Goal: Task Accomplishment & Management: Complete application form

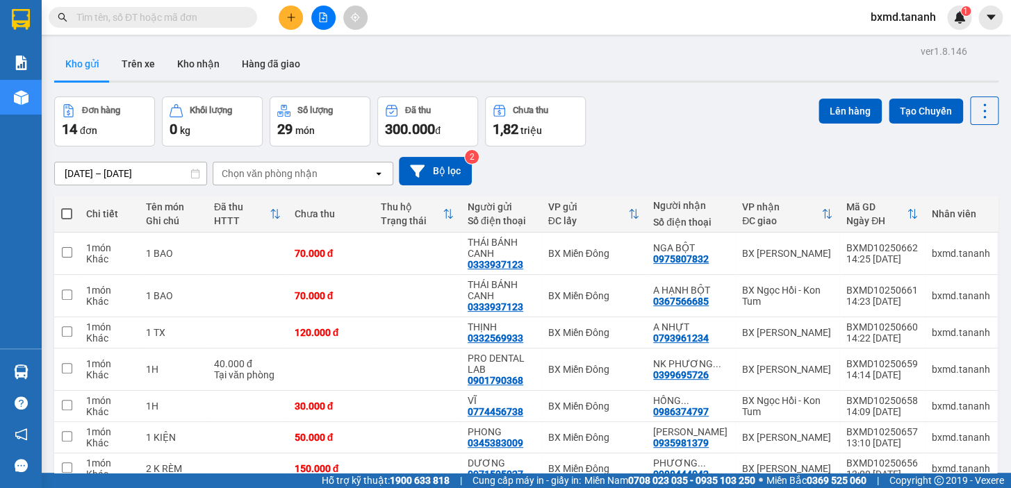
drag, startPoint x: 290, startPoint y: 13, endPoint x: 292, endPoint y: 3, distance: 10.8
click at [290, 10] on button at bounding box center [291, 18] width 24 height 24
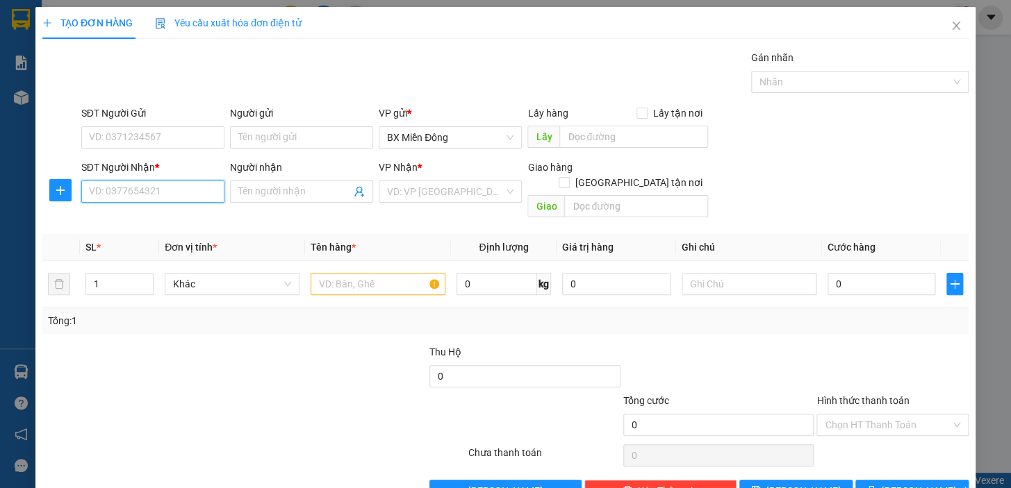
click at [188, 192] on input "SĐT Người Nhận *" at bounding box center [152, 192] width 143 height 22
type input "0962603467"
click at [167, 220] on div "0962603467 - HÙNG" at bounding box center [151, 219] width 125 height 15
type input "HÙNG"
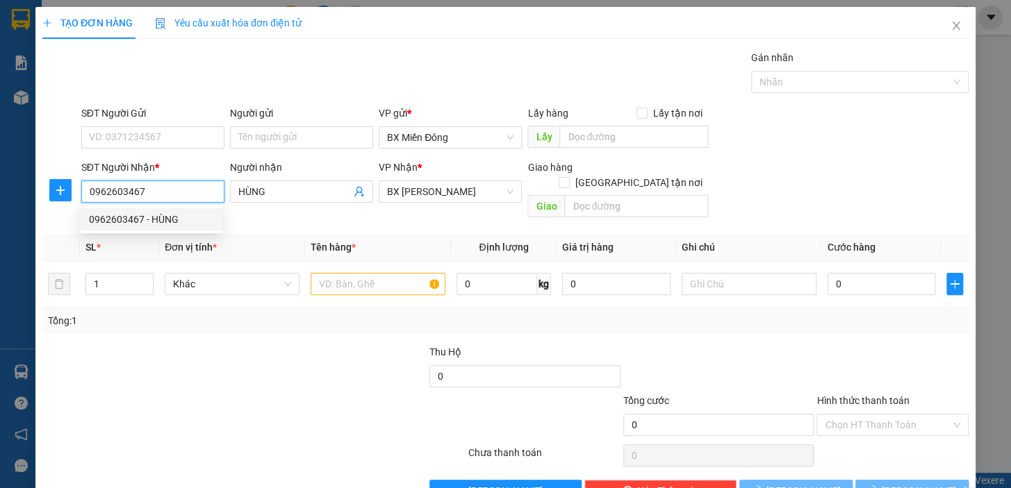
type input "50.000"
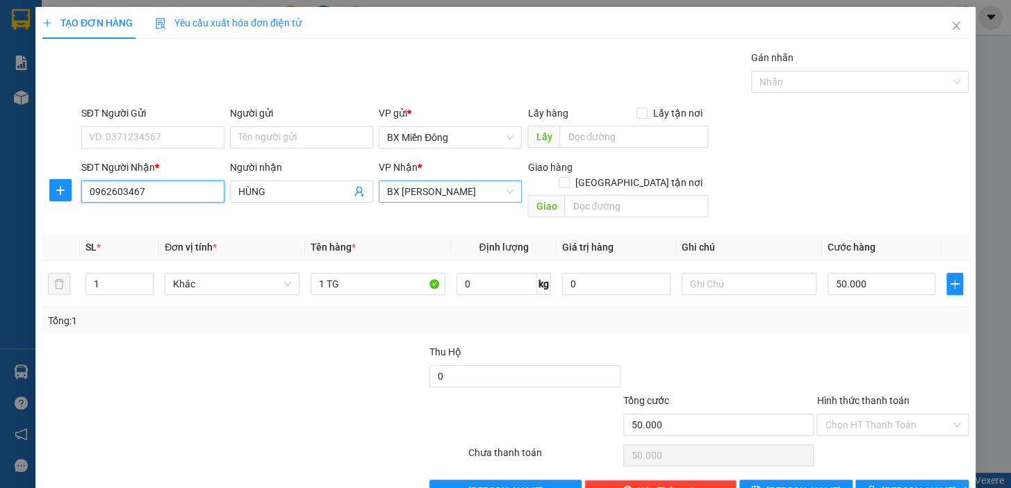
click at [478, 192] on span "BX [PERSON_NAME]" at bounding box center [450, 191] width 126 height 21
type input "0962603467"
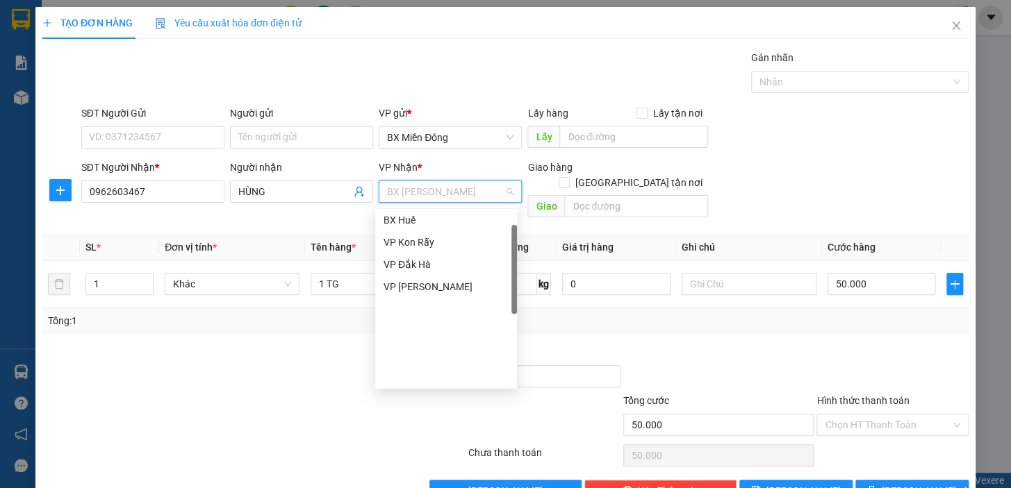
scroll to position [28, 0]
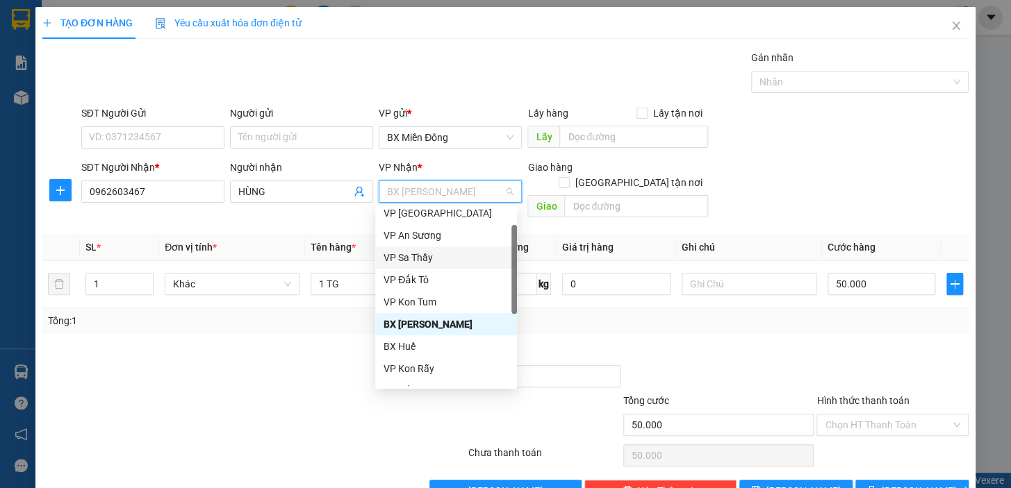
click at [433, 258] on div "VP Sa Thầy" at bounding box center [445, 257] width 125 height 15
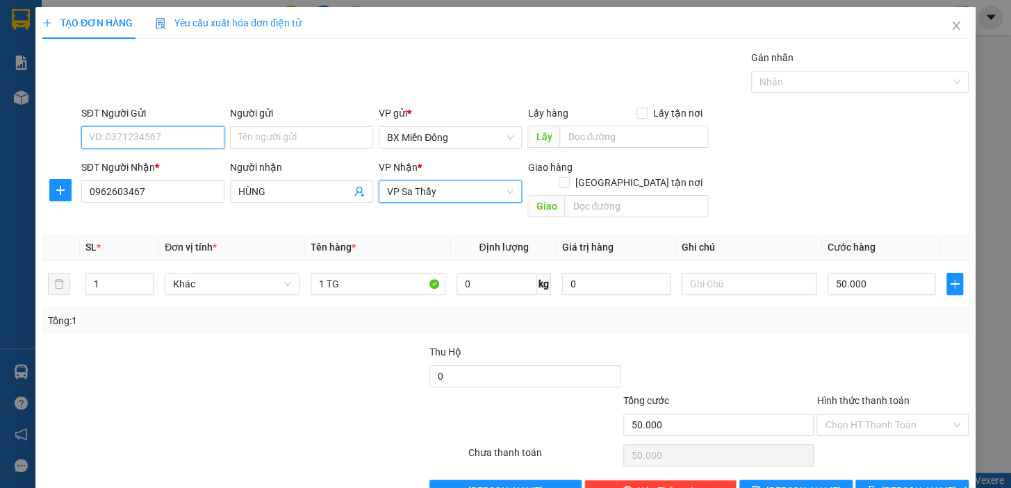
click at [197, 140] on input "SĐT Người Gửi" at bounding box center [152, 137] width 143 height 22
drag, startPoint x: 170, startPoint y: 161, endPoint x: 213, endPoint y: 179, distance: 46.4
click at [170, 161] on div "0913556203 - TRIEC PHƯƠNG" at bounding box center [156, 165] width 135 height 15
type input "0913556203"
type input "TRIEC PHƯƠNG"
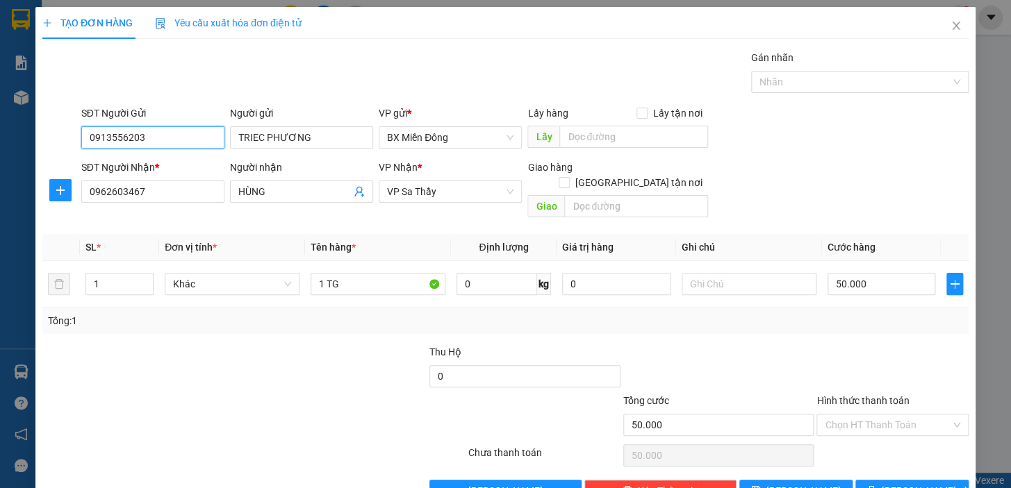
scroll to position [25, 0]
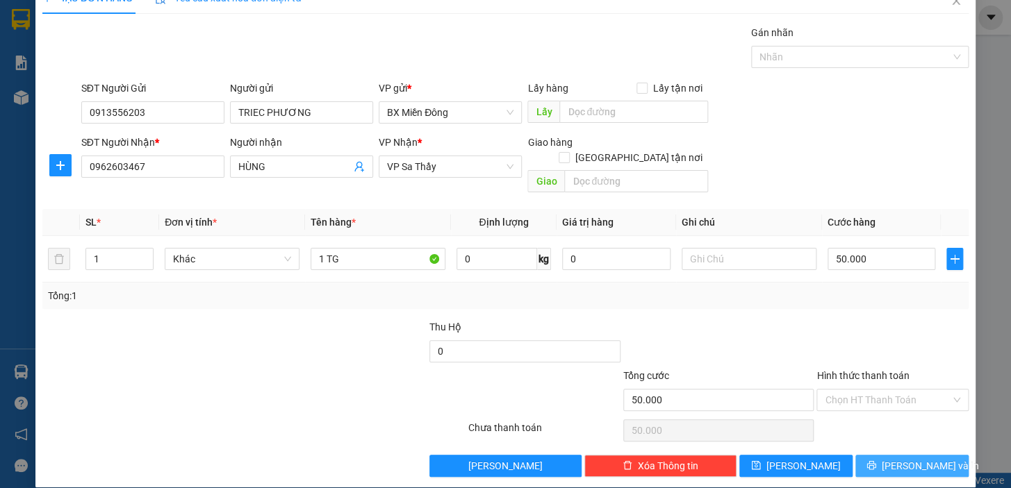
drag, startPoint x: 908, startPoint y: 443, endPoint x: 746, endPoint y: 341, distance: 191.4
click at [908, 459] on span "[PERSON_NAME] và In" at bounding box center [930, 466] width 97 height 15
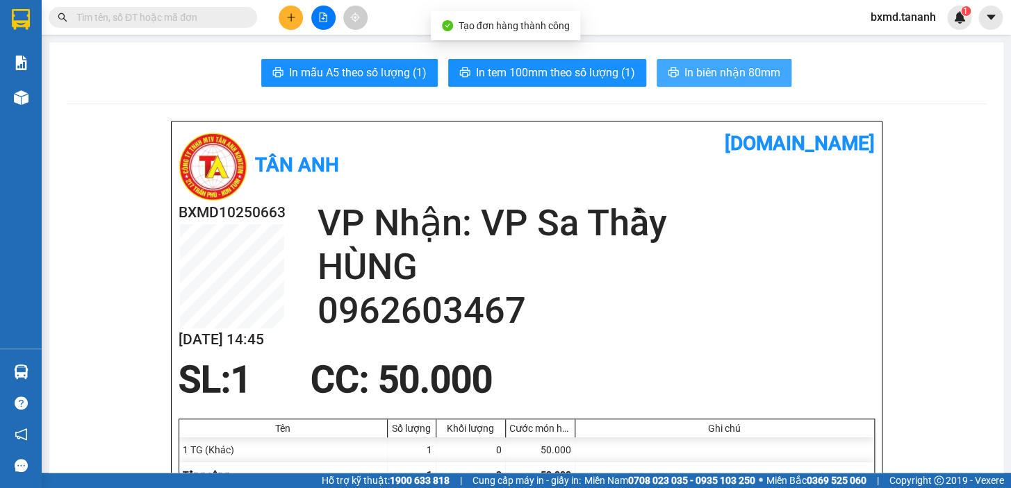
click at [702, 74] on span "In biên nhận 80mm" at bounding box center [732, 72] width 96 height 17
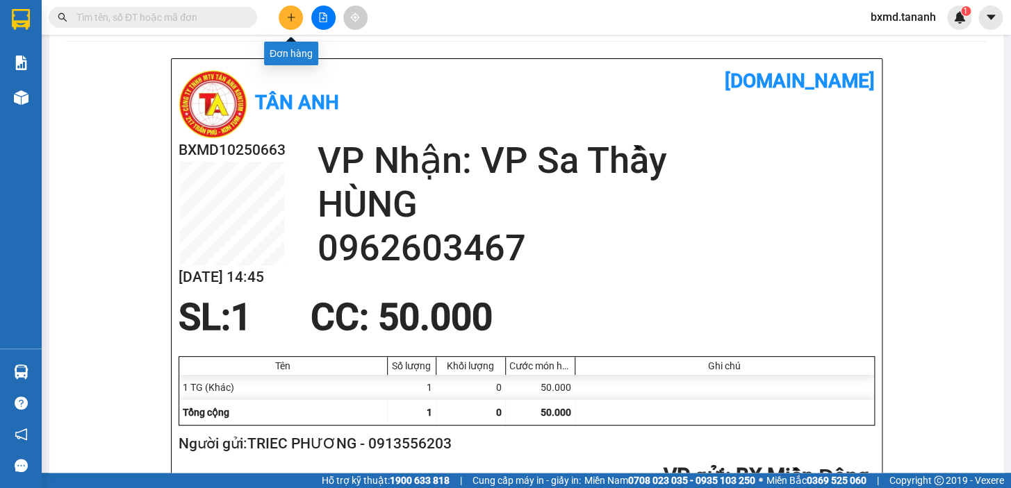
click at [301, 14] on button at bounding box center [291, 18] width 24 height 24
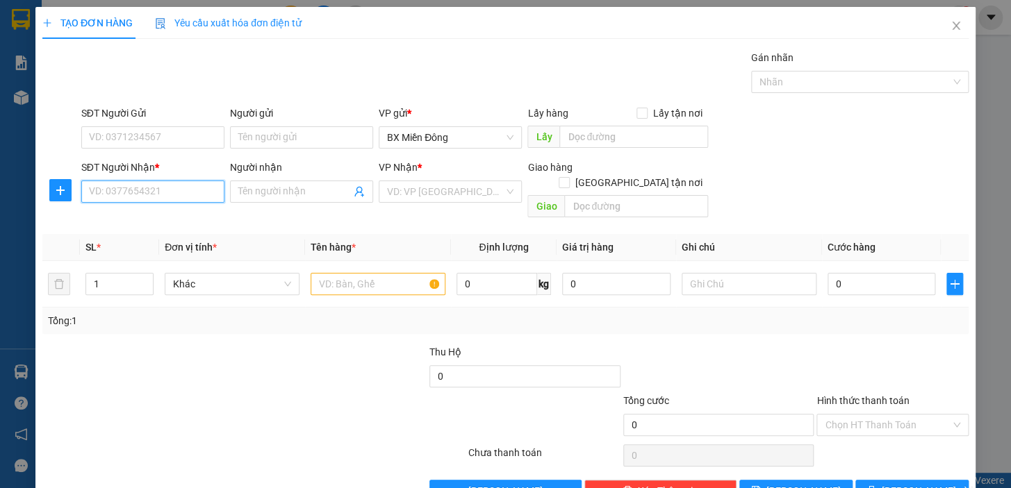
click at [183, 191] on input "SĐT Người Nhận *" at bounding box center [152, 192] width 143 height 22
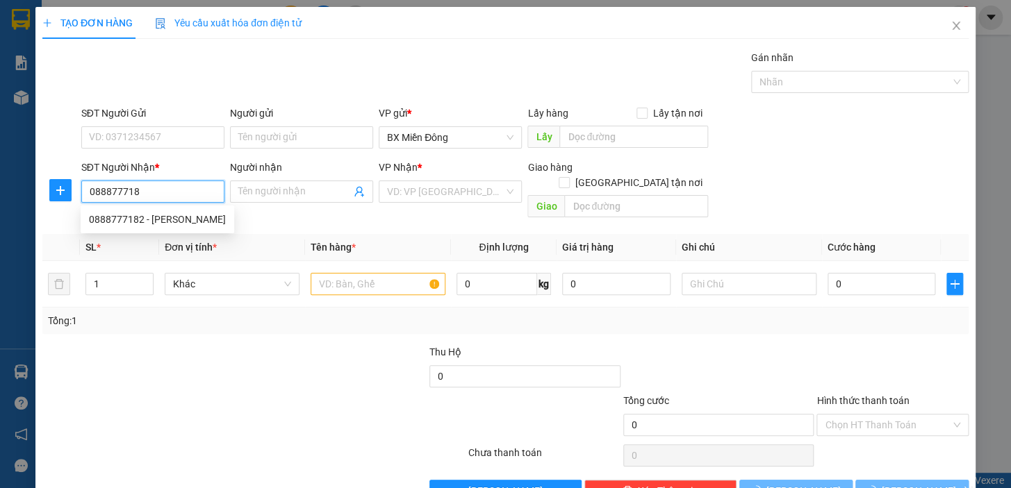
type input "0888777182"
drag, startPoint x: 177, startPoint y: 220, endPoint x: 181, endPoint y: 213, distance: 7.8
click at [178, 220] on div "0888777182 - [PERSON_NAME]" at bounding box center [157, 219] width 137 height 15
type input "[PERSON_NAME]"
type input "60.000"
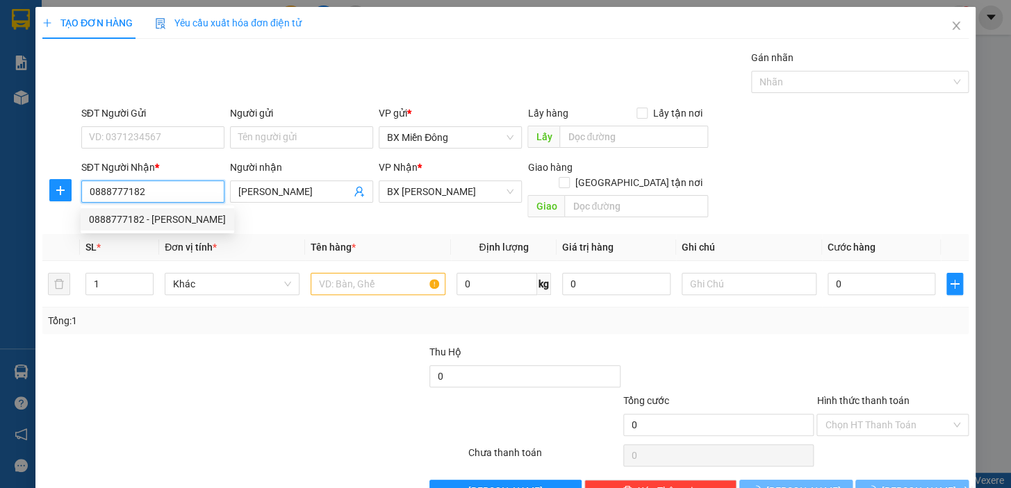
type input "60.000"
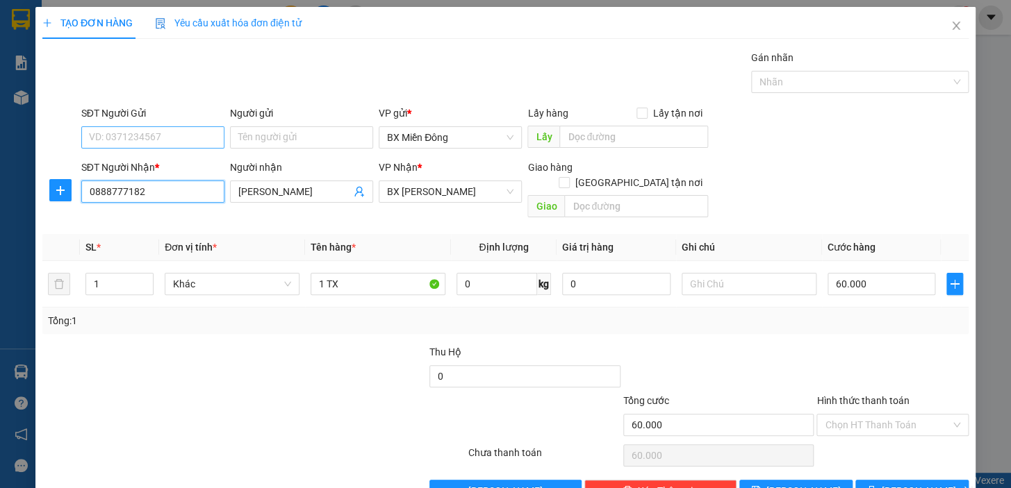
type input "0888777182"
click at [189, 137] on input "SĐT Người Gửi" at bounding box center [152, 137] width 143 height 22
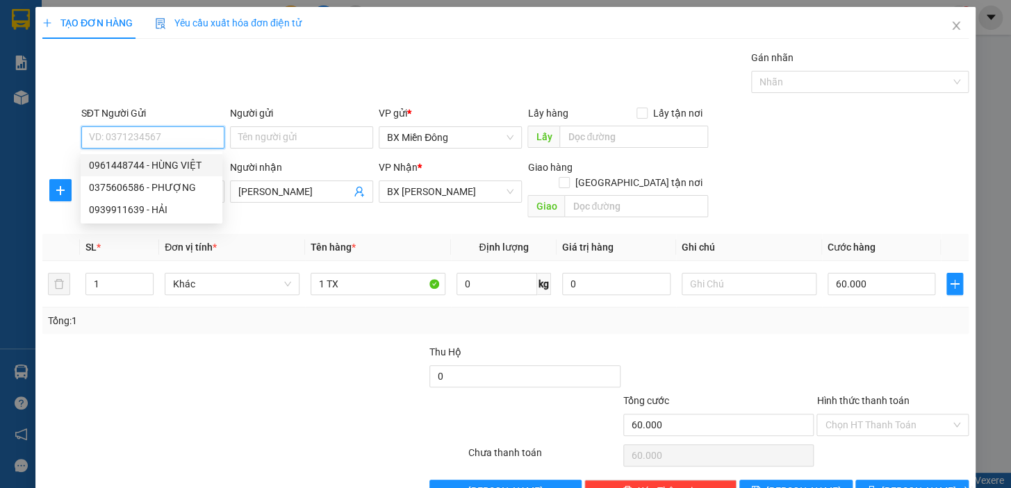
click at [188, 167] on div "0961448744 - HÙNG VIỆT" at bounding box center [151, 165] width 125 height 15
type input "0961448744"
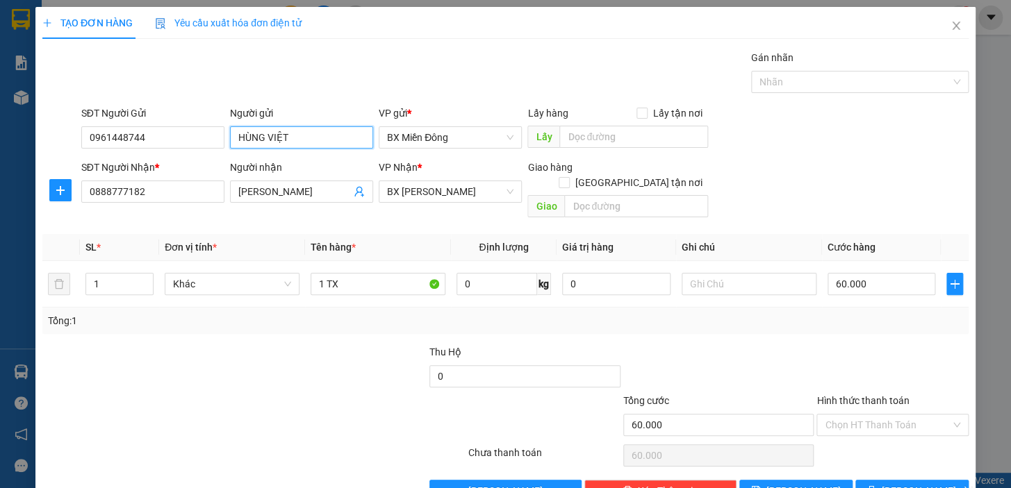
drag, startPoint x: 295, startPoint y: 136, endPoint x: 229, endPoint y: 137, distance: 66.0
click at [230, 137] on input "HÙNG VIỆT" at bounding box center [301, 137] width 143 height 22
type input "HƯƠNG VIẸT"
drag, startPoint x: 154, startPoint y: 135, endPoint x: 0, endPoint y: 168, distance: 157.1
click at [0, 168] on div "TẠO ĐƠN HÀNG Yêu cầu xuất hóa đơn điện tử Transit Pickup Surcharge Ids Transit …" at bounding box center [505, 244] width 1011 height 488
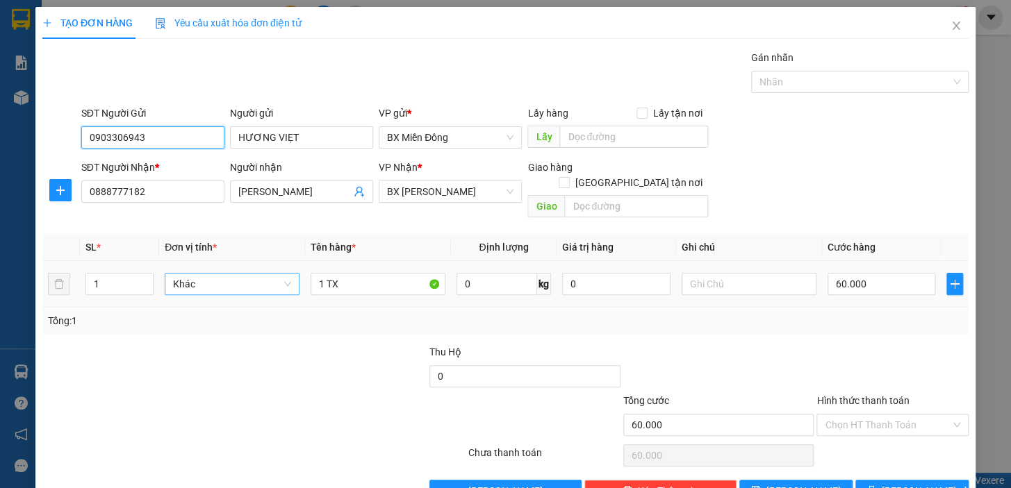
scroll to position [25, 0]
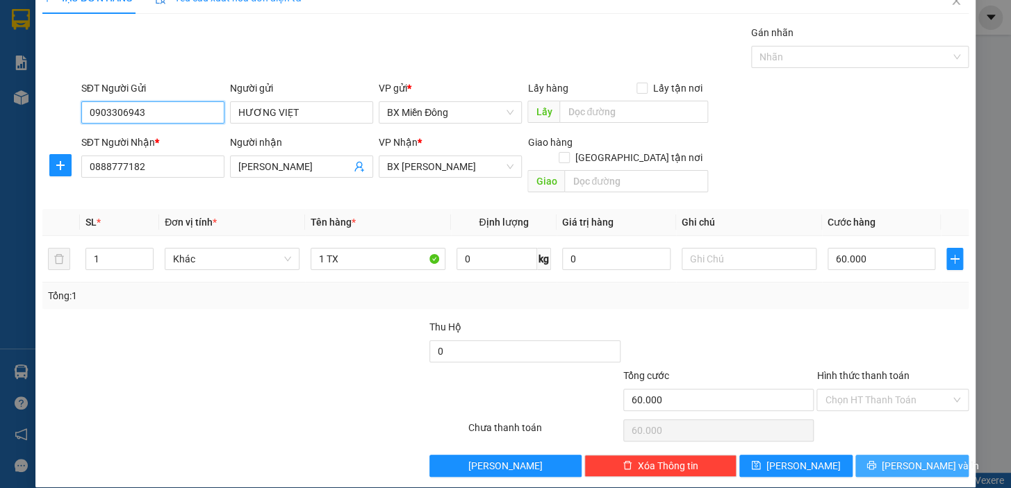
type input "0903306943"
click at [916, 459] on span "[PERSON_NAME] và In" at bounding box center [930, 466] width 97 height 15
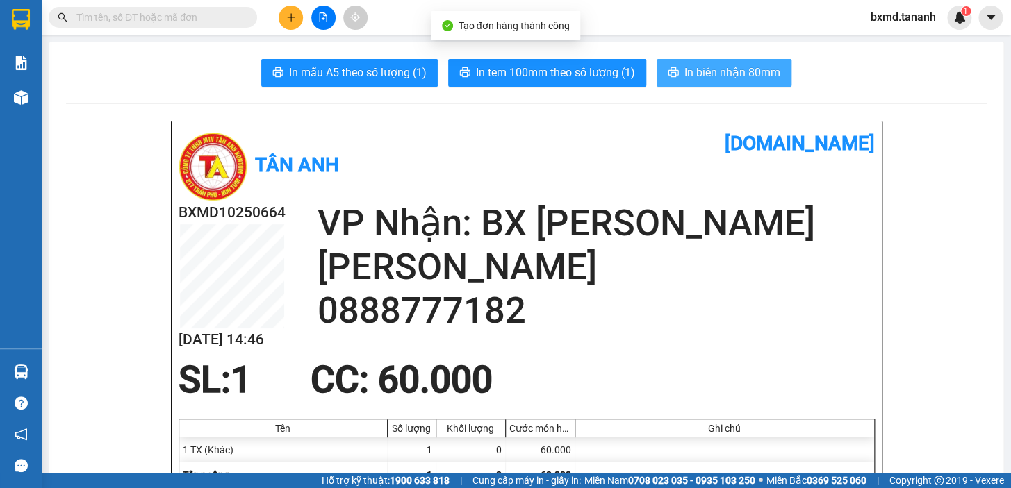
click at [722, 71] on span "In biên nhận 80mm" at bounding box center [732, 72] width 96 height 17
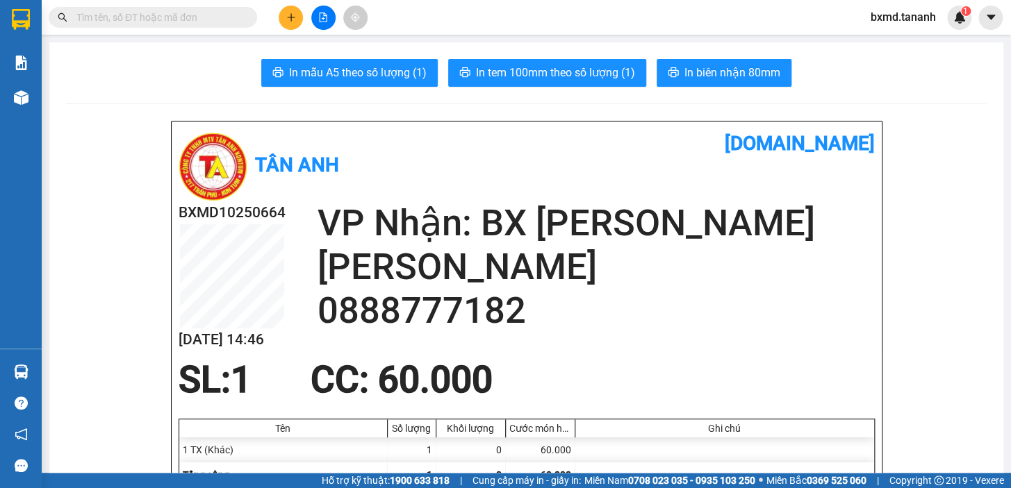
click at [298, 13] on button at bounding box center [291, 18] width 24 height 24
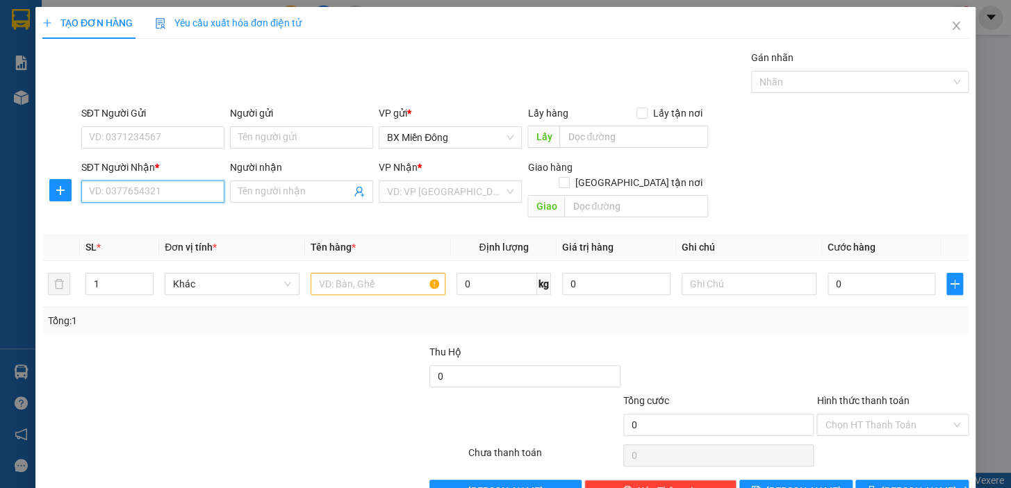
click at [166, 187] on input "SĐT Người Nhận *" at bounding box center [152, 192] width 143 height 22
type input "0977824665"
click at [250, 184] on input "Người nhận" at bounding box center [294, 191] width 113 height 15
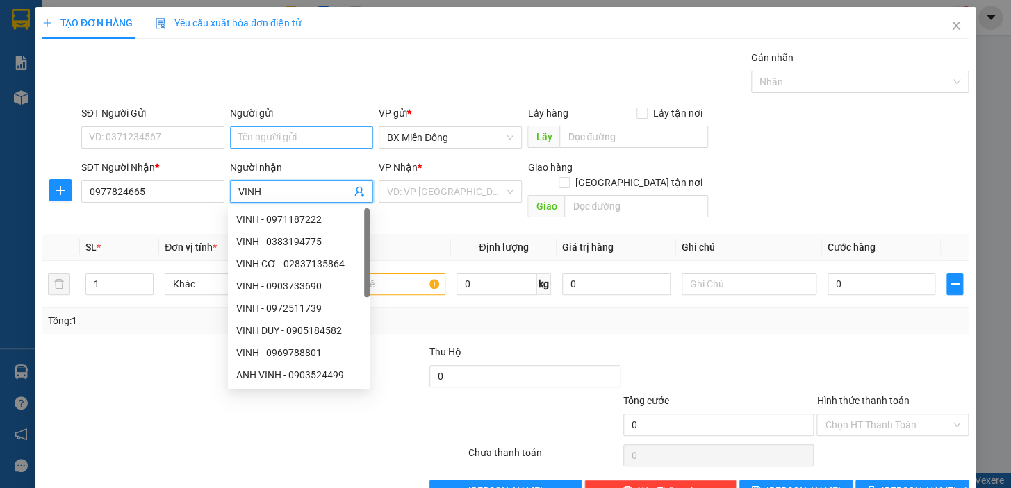
type input "VINH"
click at [283, 139] on input "Người gửi" at bounding box center [301, 137] width 143 height 22
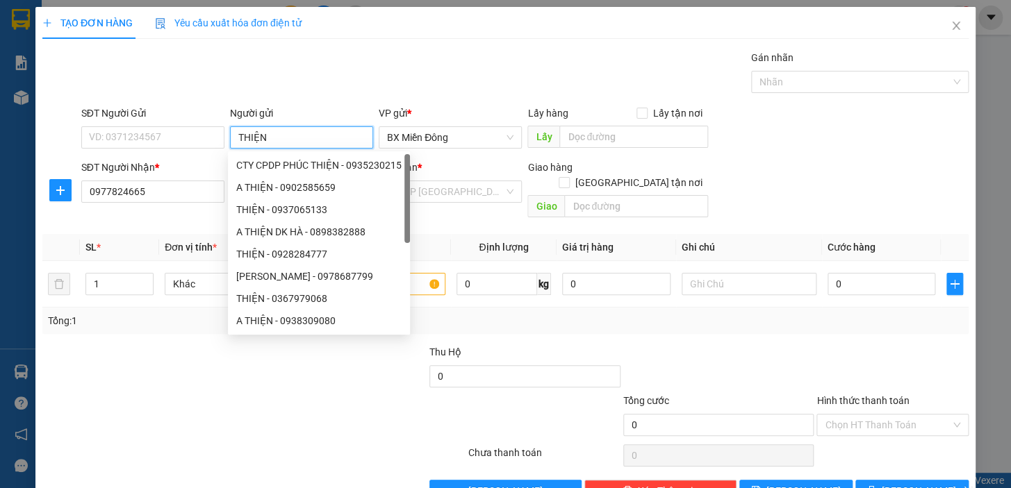
type input "THIỆN"
click at [92, 121] on div "SĐT Người Gửi" at bounding box center [152, 116] width 143 height 21
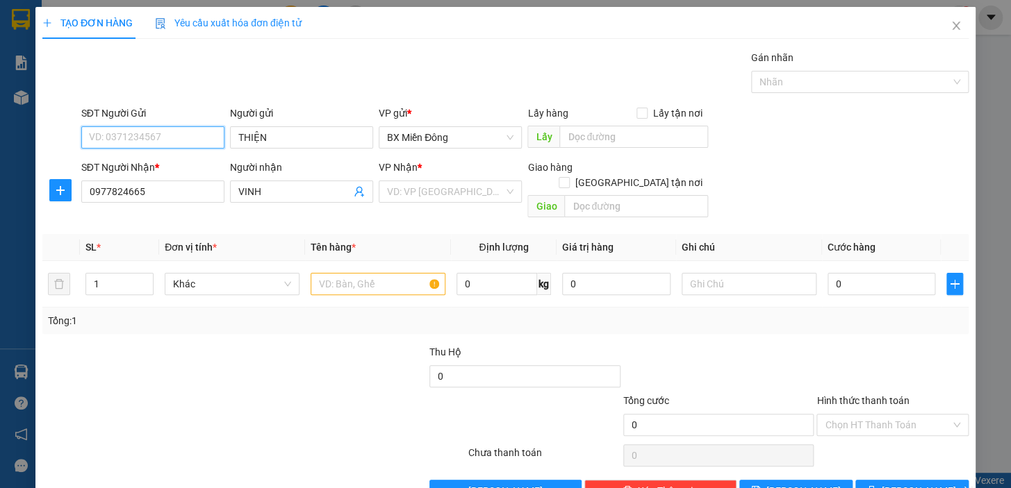
click at [99, 133] on input "SĐT Người Gửi" at bounding box center [152, 137] width 143 height 22
type input "0908335695"
click at [433, 199] on input "search" at bounding box center [445, 191] width 117 height 21
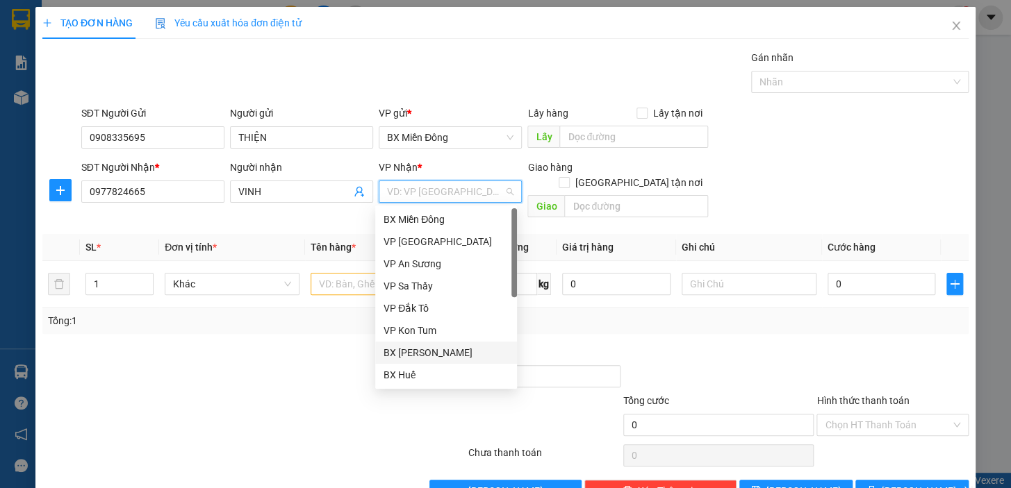
click at [448, 344] on div "BX [PERSON_NAME]" at bounding box center [446, 353] width 142 height 22
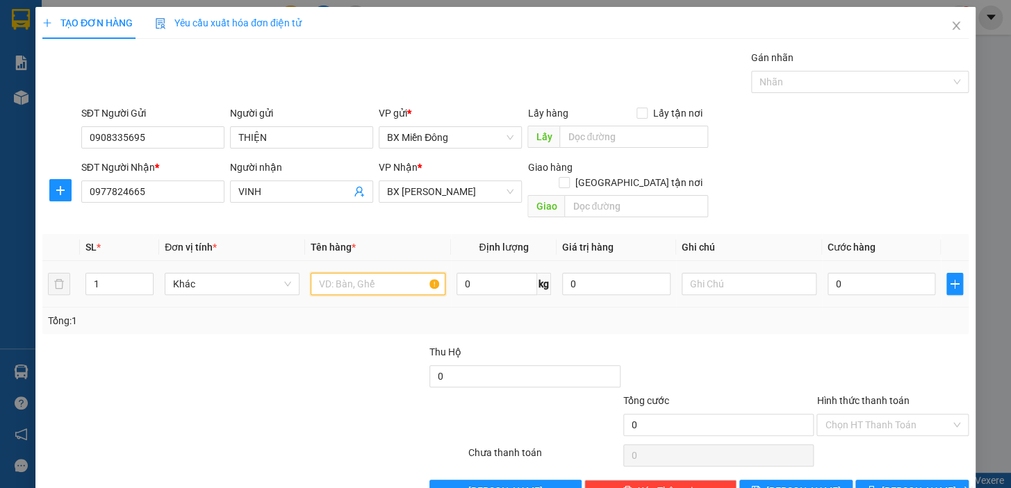
click at [379, 273] on input "text" at bounding box center [378, 284] width 135 height 22
type input "1 TG"
type input "5"
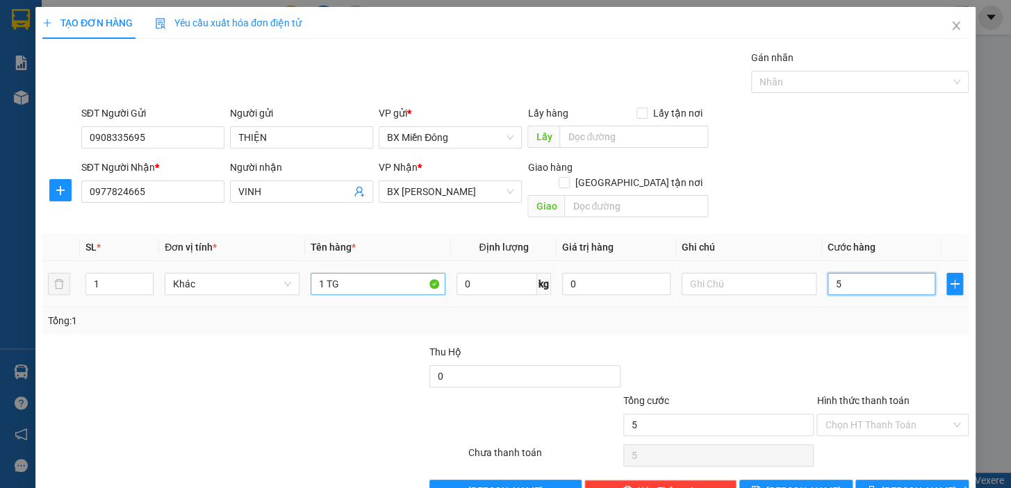
type input "50"
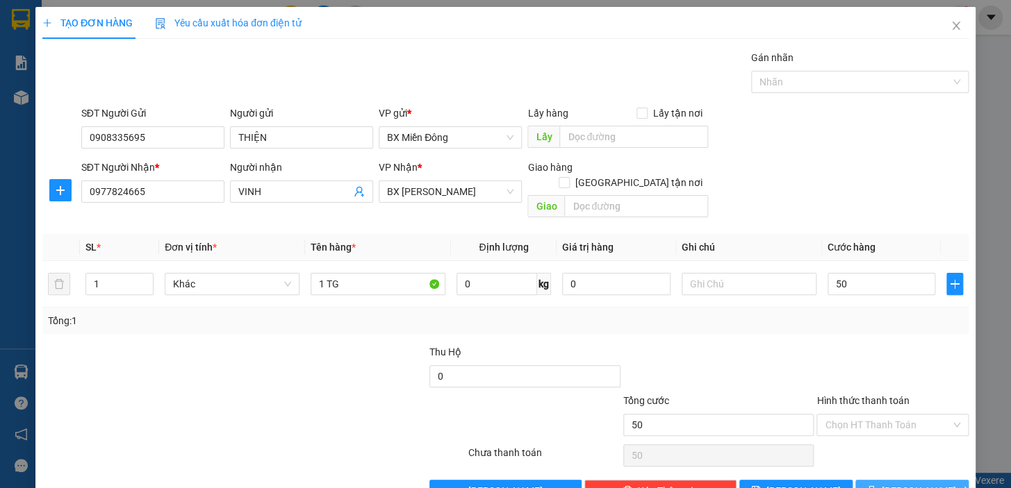
type input "50.000"
click at [902, 484] on span "[PERSON_NAME] và In" at bounding box center [930, 491] width 97 height 15
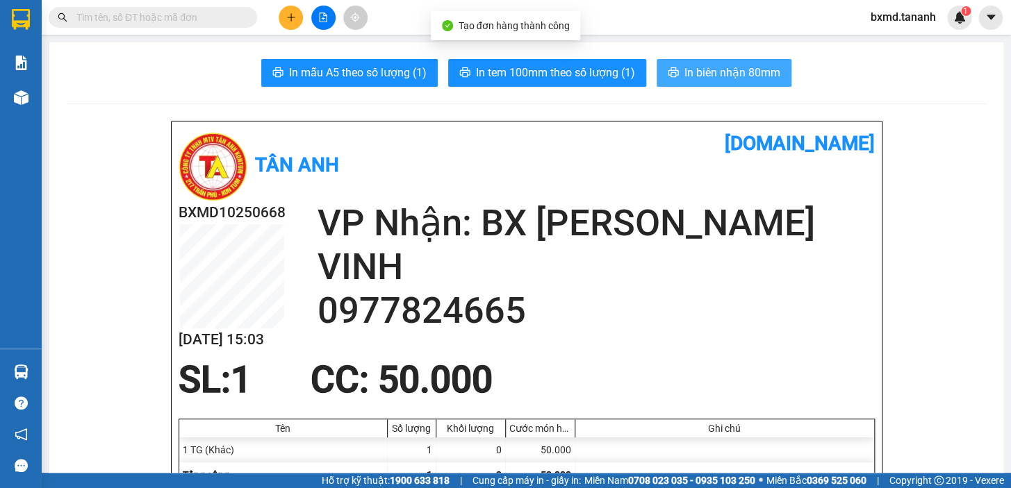
click at [705, 76] on span "In biên nhận 80mm" at bounding box center [732, 72] width 96 height 17
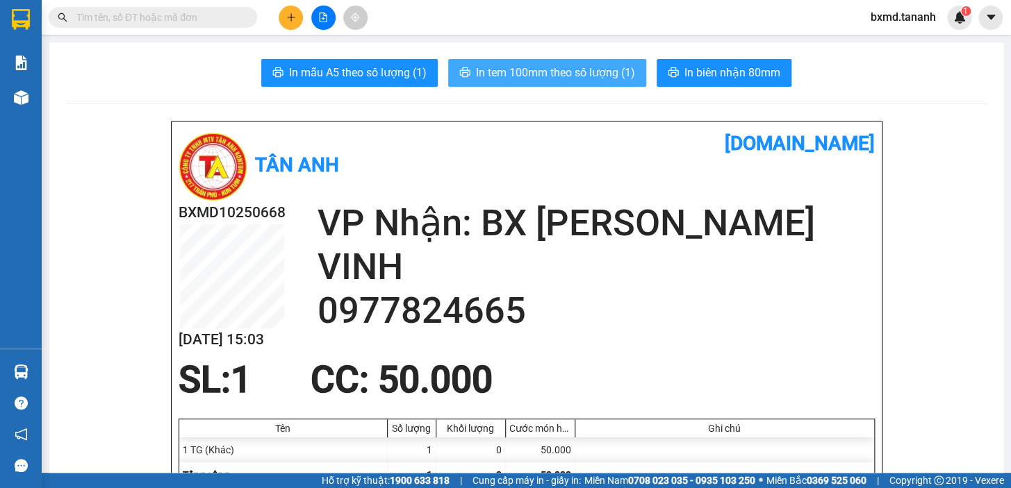
click at [588, 69] on span "In tem 100mm theo số lượng (1)" at bounding box center [555, 72] width 159 height 17
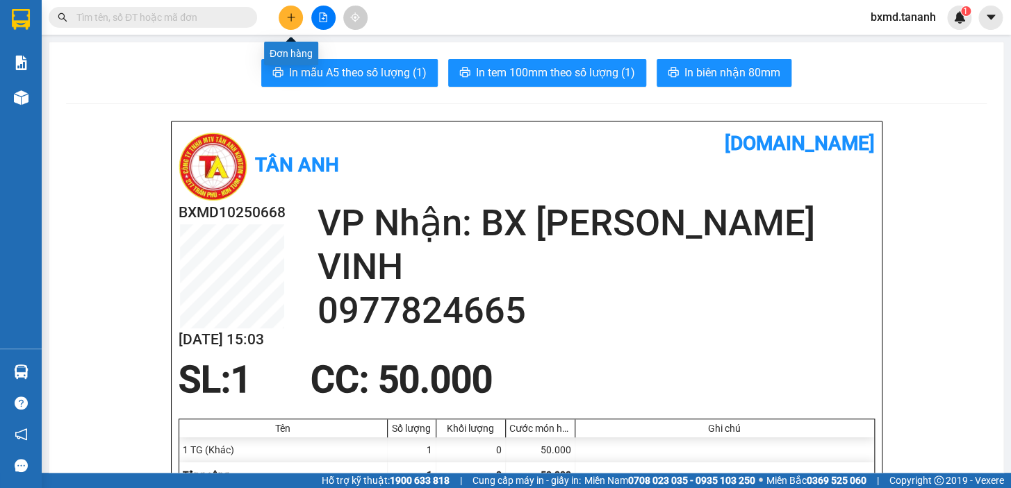
click at [291, 15] on icon "plus" at bounding box center [290, 17] width 1 height 8
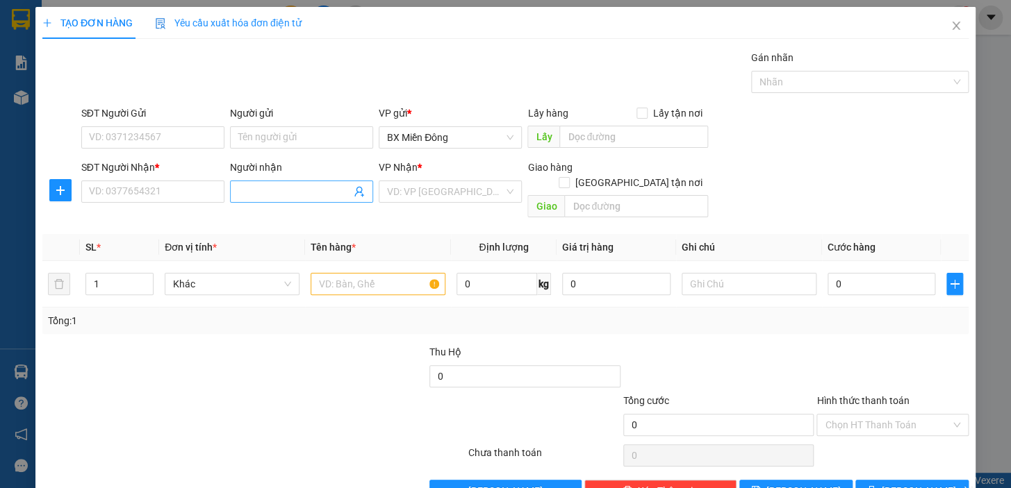
click at [289, 198] on input "Người nhận" at bounding box center [294, 191] width 113 height 15
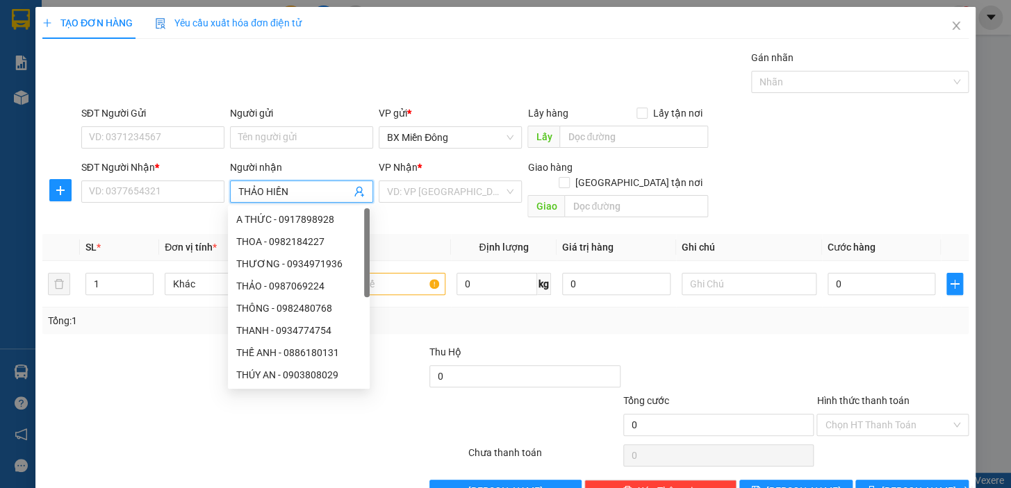
type input "THẢO HIỀN"
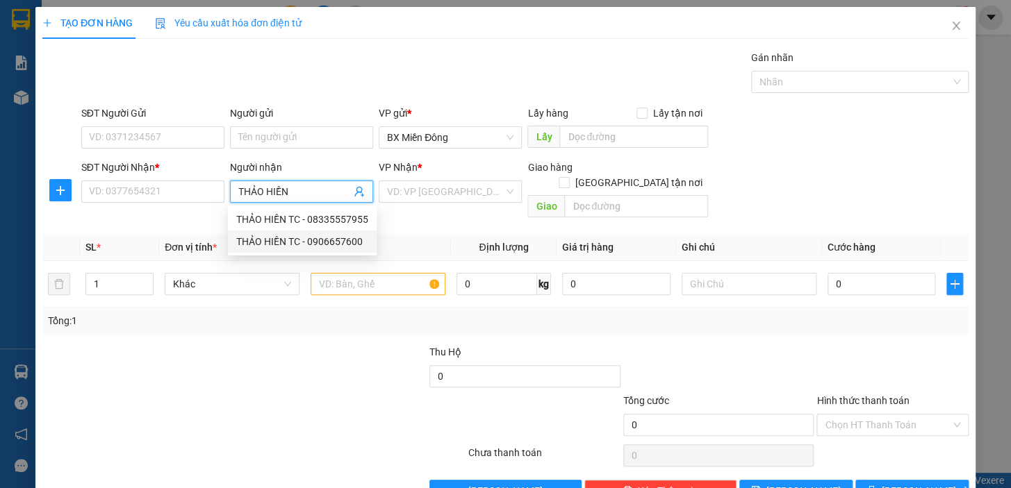
click at [293, 247] on div "THẢO HIỀN TC - 0906657600" at bounding box center [302, 241] width 132 height 15
type input "0906657600"
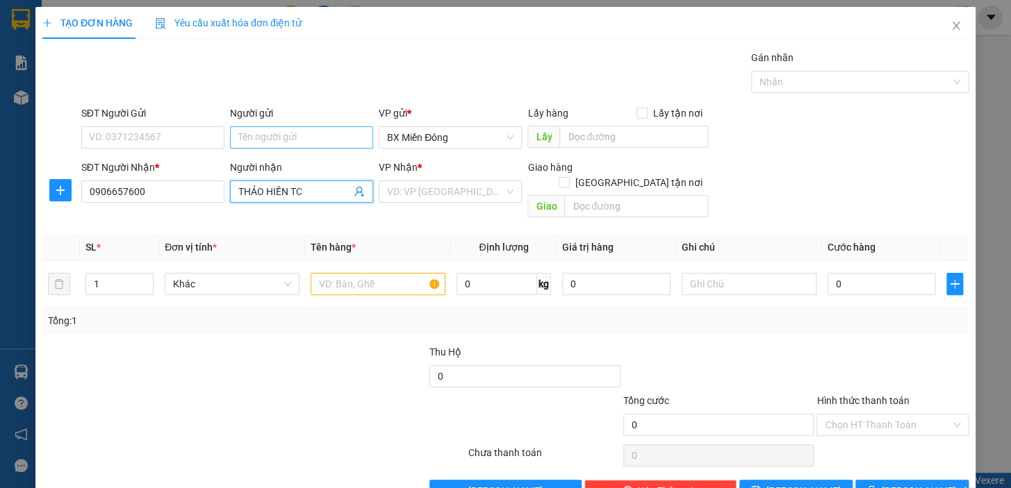
type input "THẢO HIỀN TC"
click at [265, 139] on input "Người gửi" at bounding box center [301, 137] width 143 height 22
click at [170, 138] on input "SĐT Người Gửi" at bounding box center [152, 137] width 143 height 22
drag, startPoint x: 253, startPoint y: 141, endPoint x: 195, endPoint y: 158, distance: 60.2
click at [199, 160] on form "SĐT Người Gửi VD: 0371234567 Người gửi SÚC SỐNG XANH SÚC SỐNG XANH VP gửi * BX …" at bounding box center [505, 165] width 926 height 118
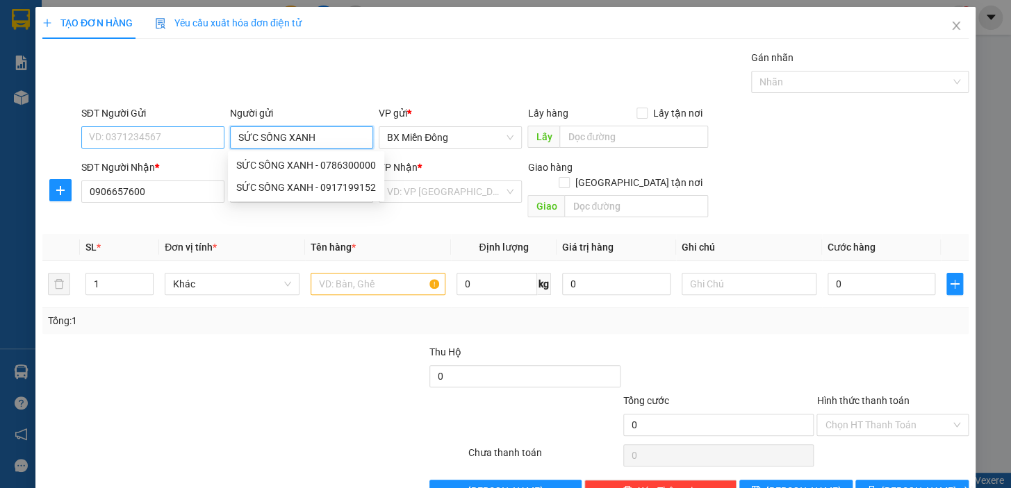
type input "SỨC SỐNG XANH"
click at [192, 130] on input "SĐT Người Gửi" at bounding box center [152, 137] width 143 height 22
click at [324, 135] on input "SỨC SỐNG XANH" at bounding box center [301, 137] width 143 height 22
click at [357, 161] on div "SỨC SỐNG XANH - 0786300000" at bounding box center [306, 165] width 140 height 15
type input "0786300000"
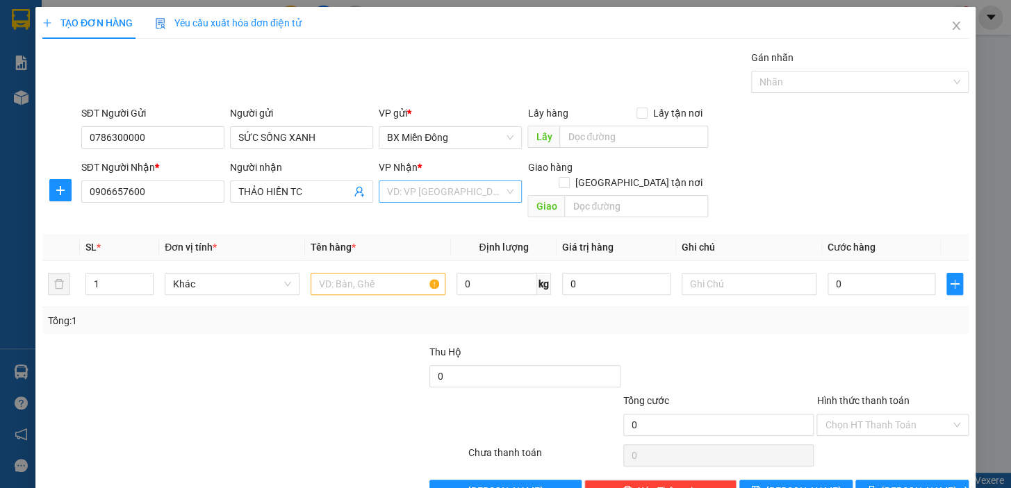
drag, startPoint x: 452, startPoint y: 179, endPoint x: 449, endPoint y: 185, distance: 7.3
click at [451, 181] on div "VP Nhận * VD: VP [GEOGRAPHIC_DATA]" at bounding box center [450, 184] width 143 height 49
drag, startPoint x: 449, startPoint y: 192, endPoint x: 457, endPoint y: 274, distance: 82.3
click at [449, 193] on input "search" at bounding box center [445, 191] width 117 height 21
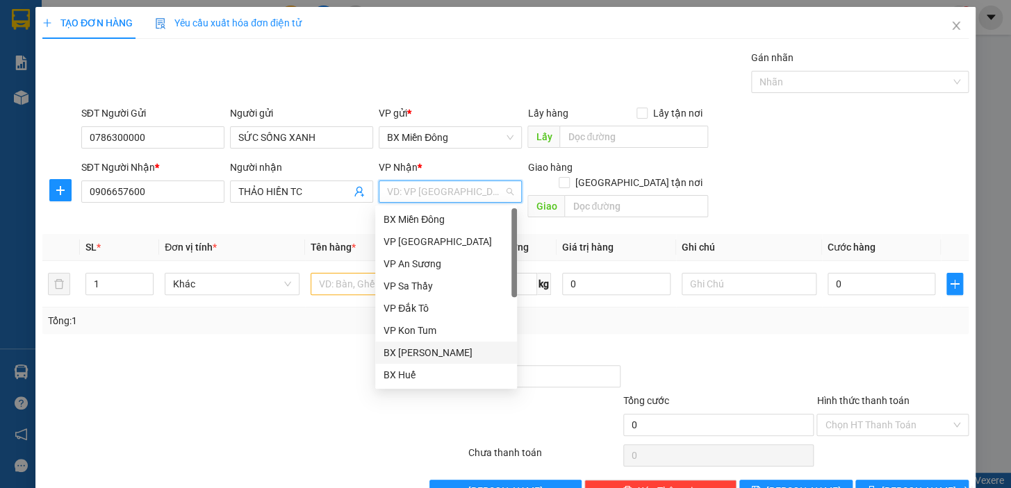
click at [449, 358] on div "BX [PERSON_NAME]" at bounding box center [445, 352] width 125 height 15
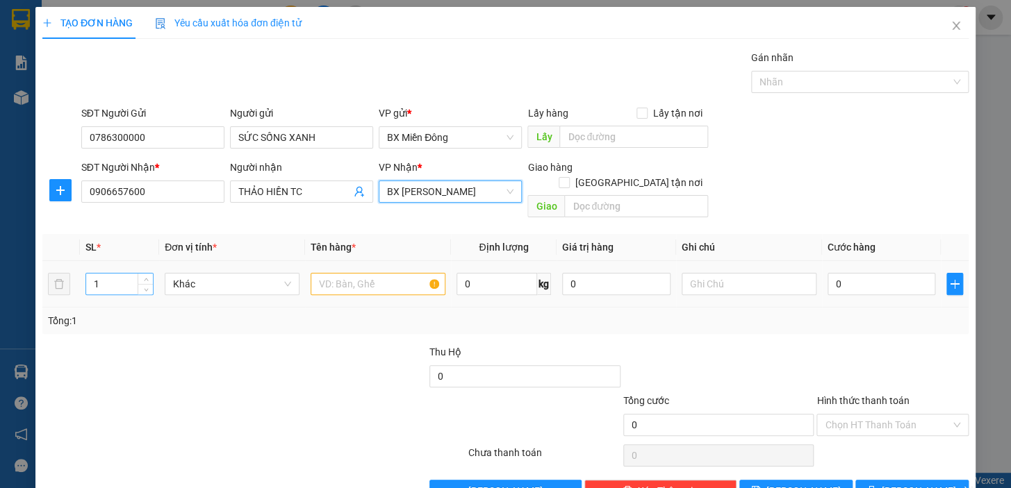
click at [126, 274] on input "1" at bounding box center [119, 284] width 67 height 21
type input "5"
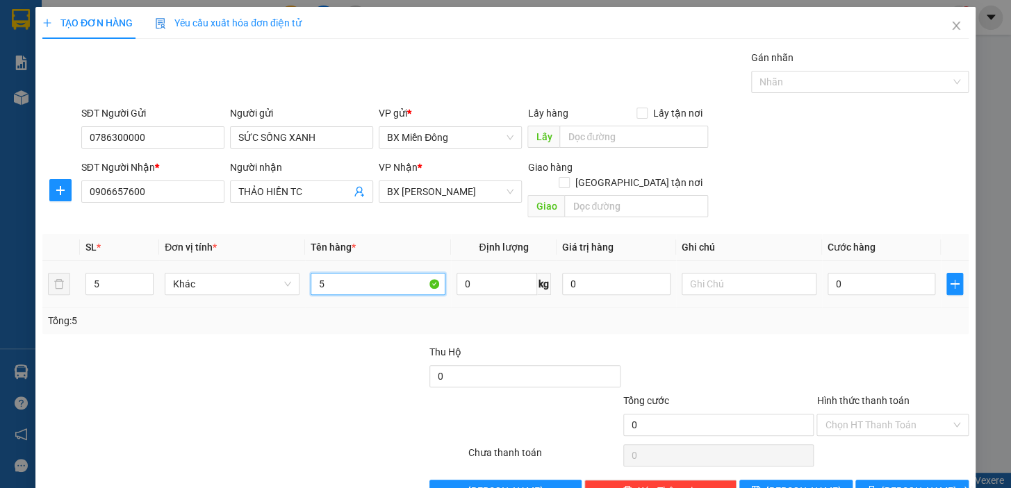
drag, startPoint x: 126, startPoint y: 272, endPoint x: 372, endPoint y: 278, distance: 246.0
click at [372, 278] on input "5" at bounding box center [378, 284] width 135 height 22
type input "5 KIỆN"
type input "2"
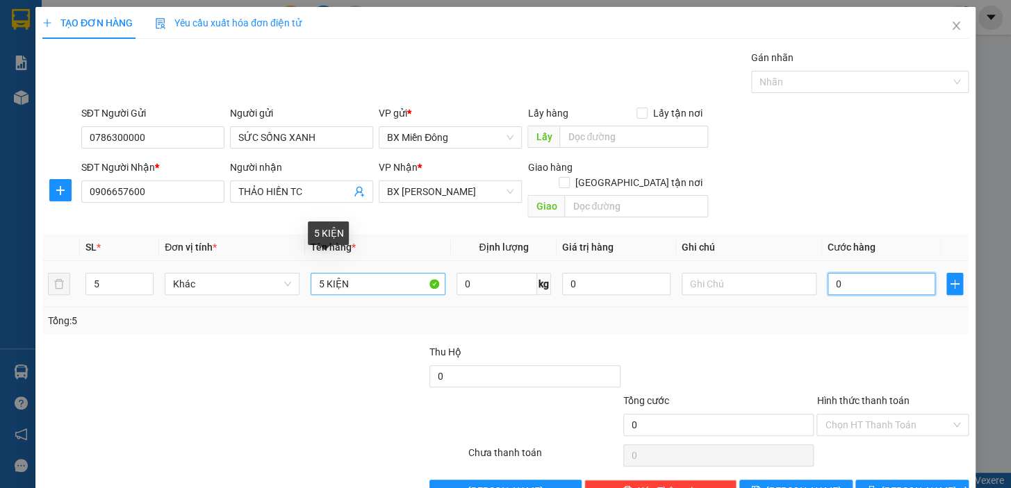
type input "2"
type input "20"
type input "200"
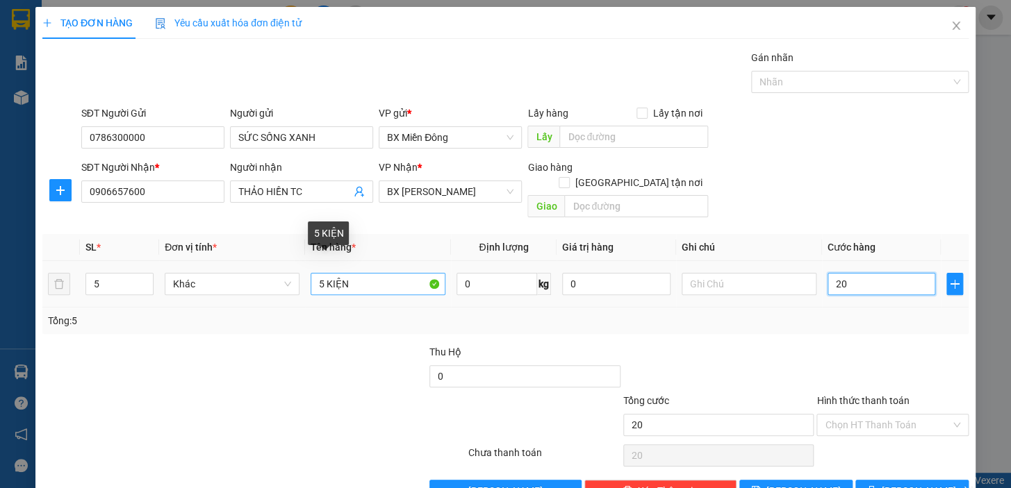
type input "200"
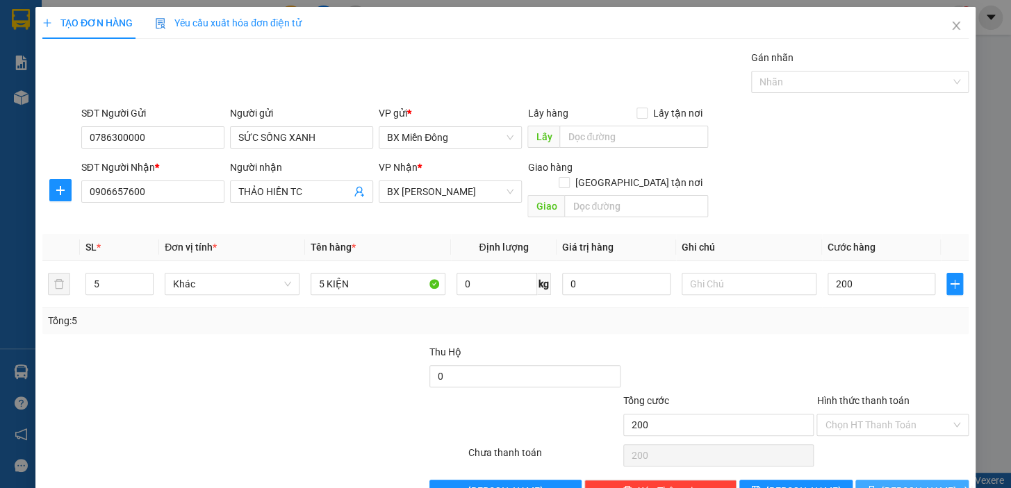
type input "200.000"
click at [941, 480] on button "[PERSON_NAME] và In" at bounding box center [911, 491] width 113 height 22
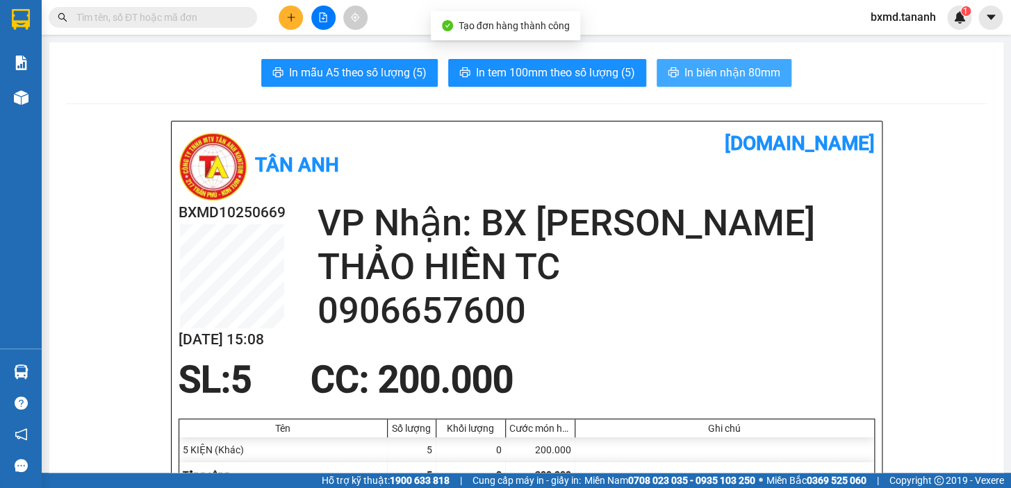
click at [692, 74] on span "In biên nhận 80mm" at bounding box center [732, 72] width 96 height 17
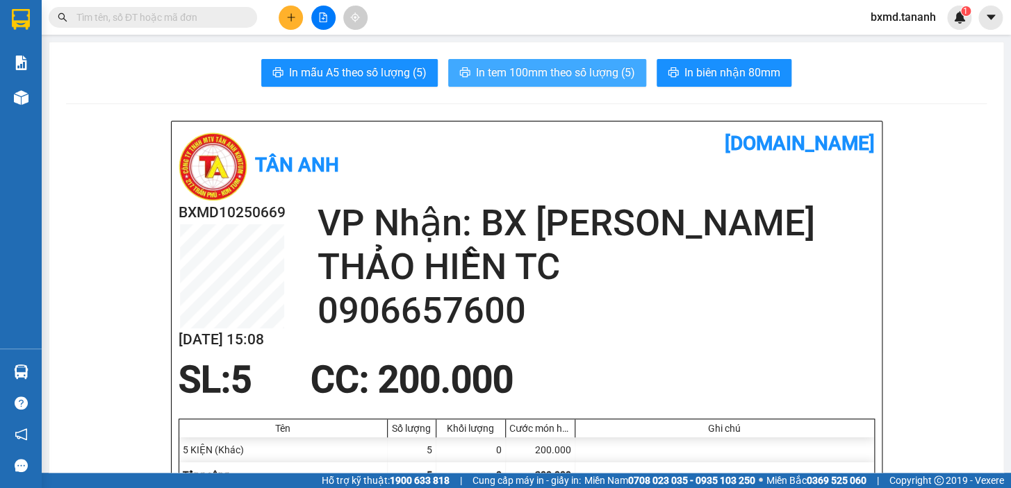
click at [549, 69] on span "In tem 100mm theo số lượng (5)" at bounding box center [555, 72] width 159 height 17
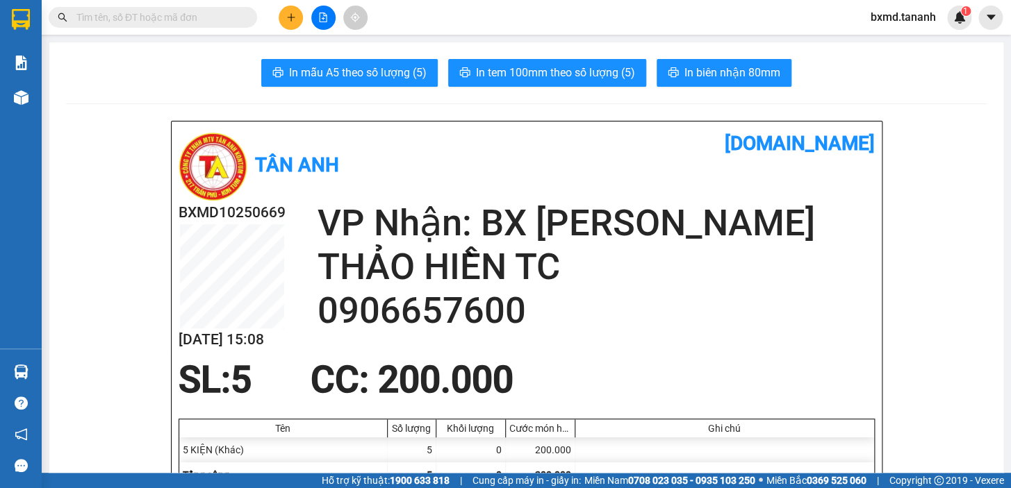
click at [282, 10] on button at bounding box center [291, 18] width 24 height 24
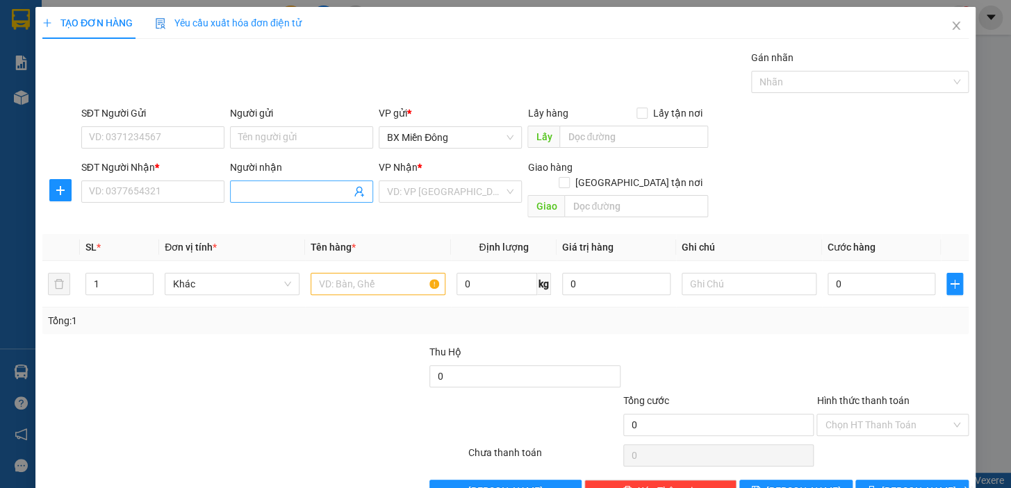
click at [320, 184] on input "Người nhận" at bounding box center [294, 191] width 113 height 15
type input "TÌNH"
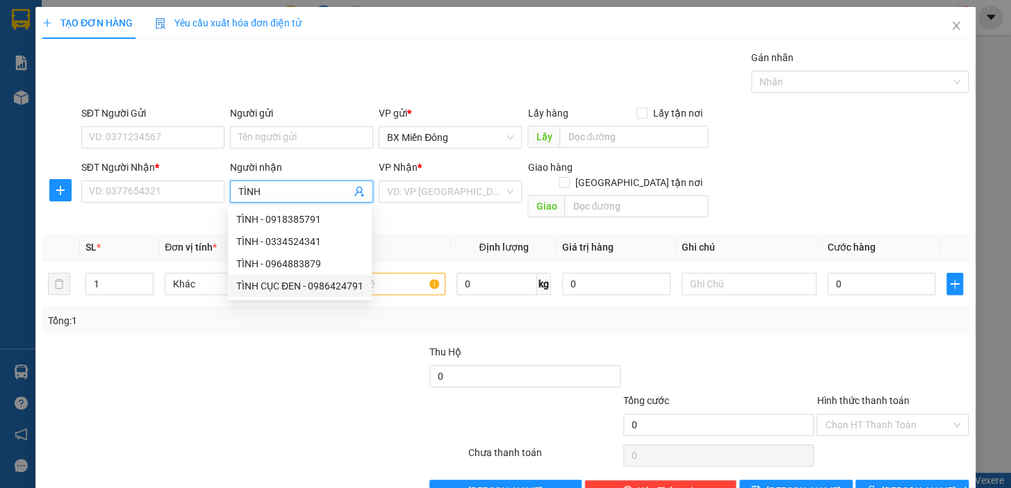
click at [286, 286] on div "TÌNH CỤC ĐEN - 0986424791" at bounding box center [299, 286] width 127 height 15
type input "0986424791"
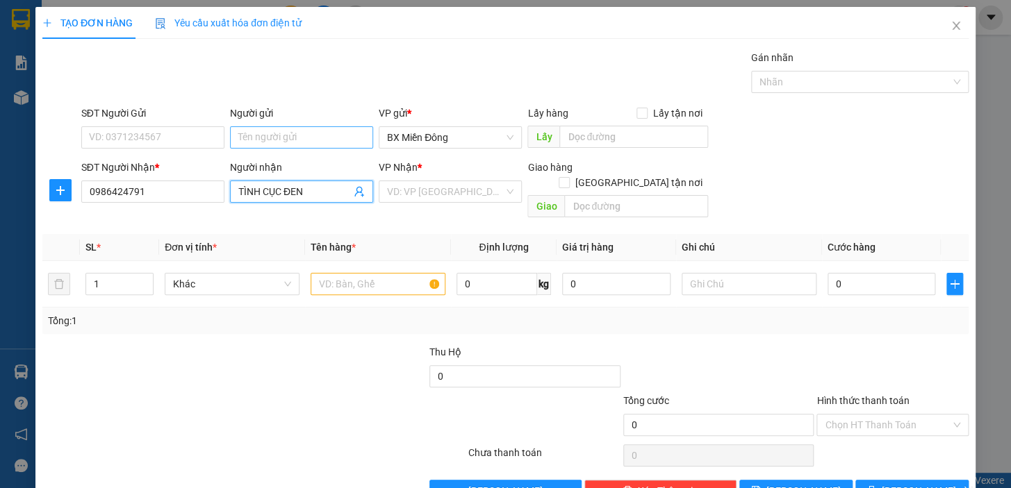
type input "TÌNH CỤC ĐEN"
click at [251, 143] on input "Người gửi" at bounding box center [301, 137] width 143 height 22
drag, startPoint x: 268, startPoint y: 142, endPoint x: 211, endPoint y: 159, distance: 59.4
click at [211, 159] on form "SĐT Người Gửi VD: 0371234567 Người gửi DUYEN [PERSON_NAME] ĐINH VP gửi * BX Miề…" at bounding box center [505, 165] width 926 height 118
type input "DUYÊN ĐINH"
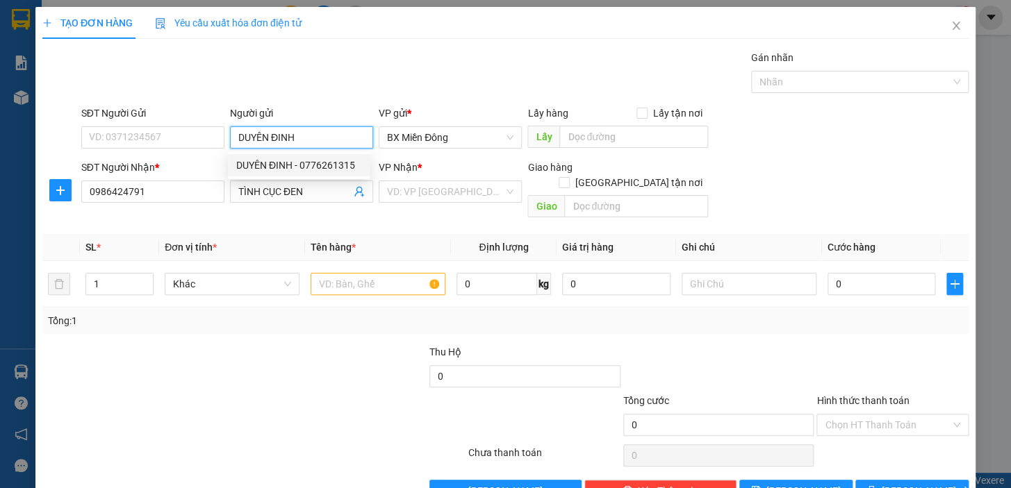
click at [234, 161] on div "DUYÊN ĐINH - 0776261315" at bounding box center [299, 165] width 142 height 22
type input "0776261315"
type input "DUYÊN ĐINH"
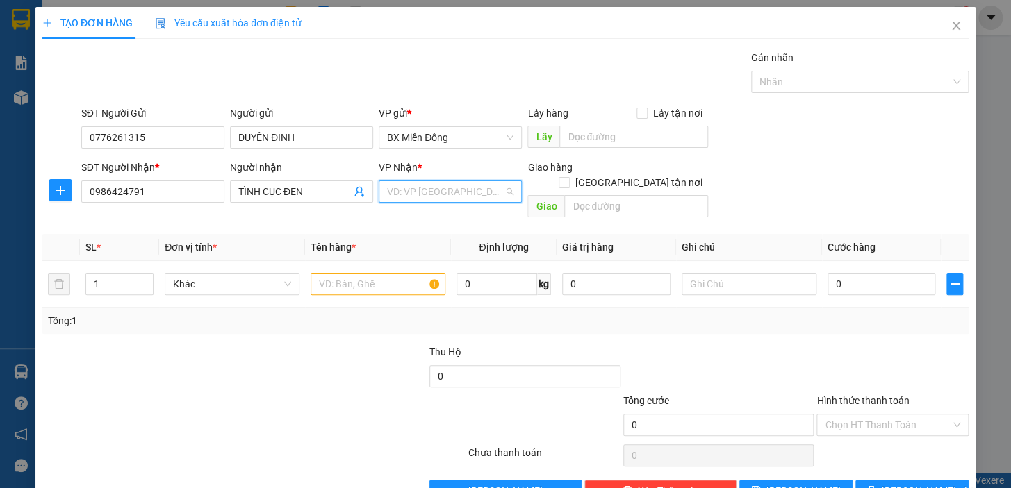
click at [394, 195] on input "search" at bounding box center [445, 191] width 117 height 21
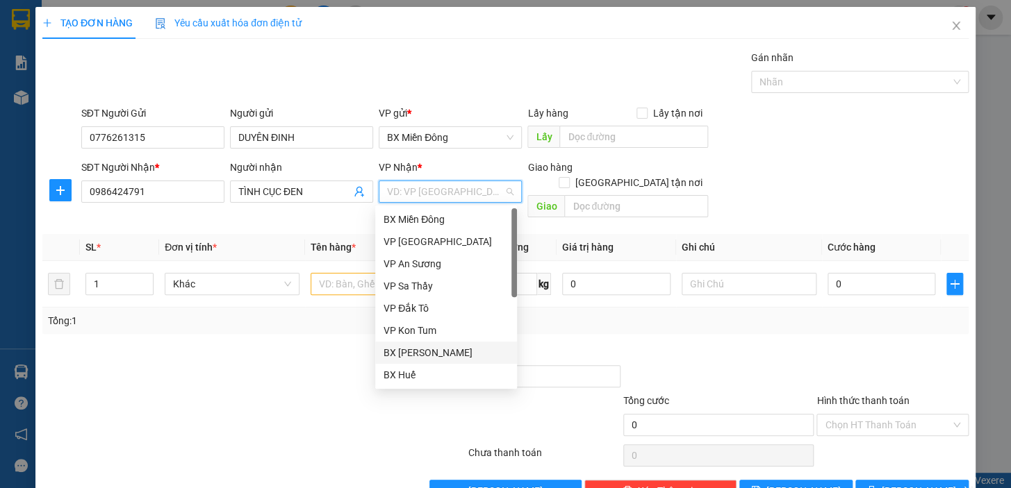
click at [443, 356] on div "BX [PERSON_NAME]" at bounding box center [445, 352] width 125 height 15
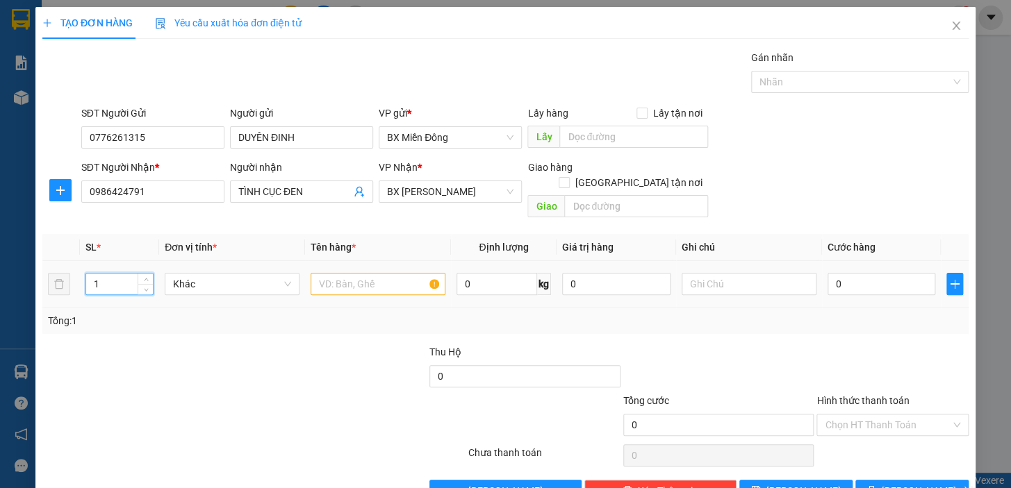
click at [110, 274] on input "1" at bounding box center [119, 284] width 67 height 21
type input "5"
click at [349, 273] on input "text" at bounding box center [378, 284] width 135 height 22
type input "5 CỤC"
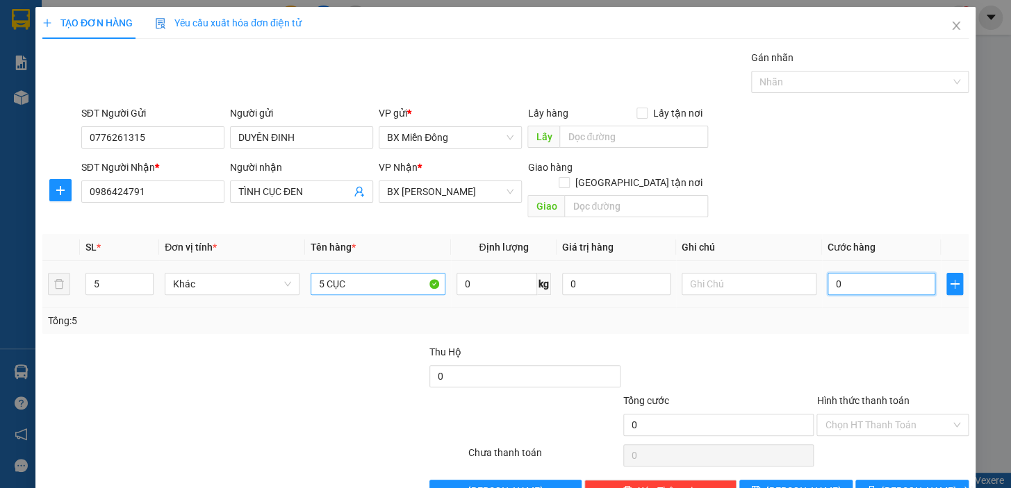
type input "1"
type input "17"
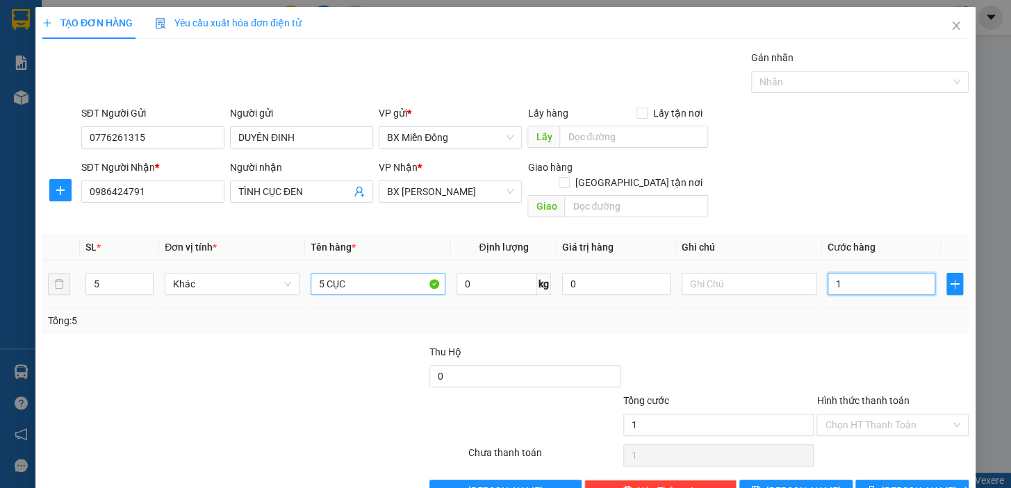
type input "17"
type input "175"
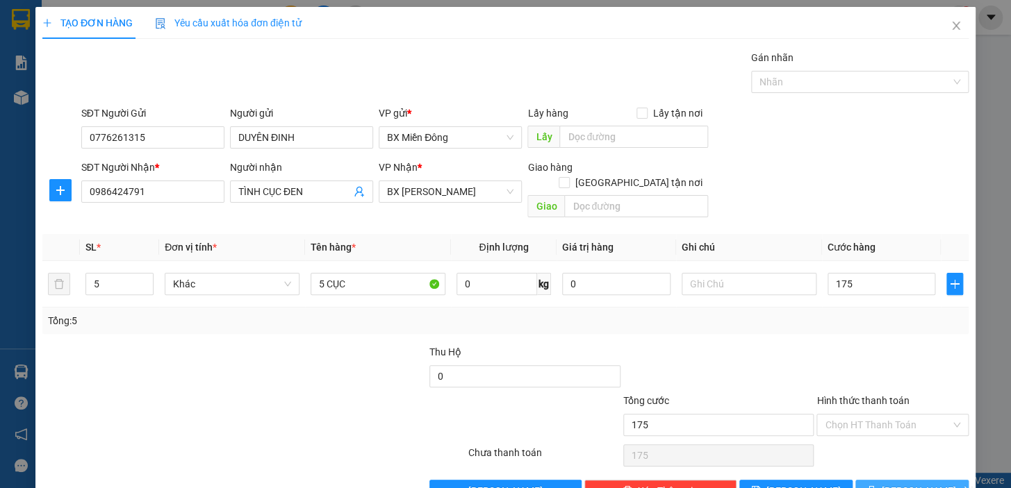
type input "175.000"
click at [896, 484] on span "[PERSON_NAME] và In" at bounding box center [930, 491] width 97 height 15
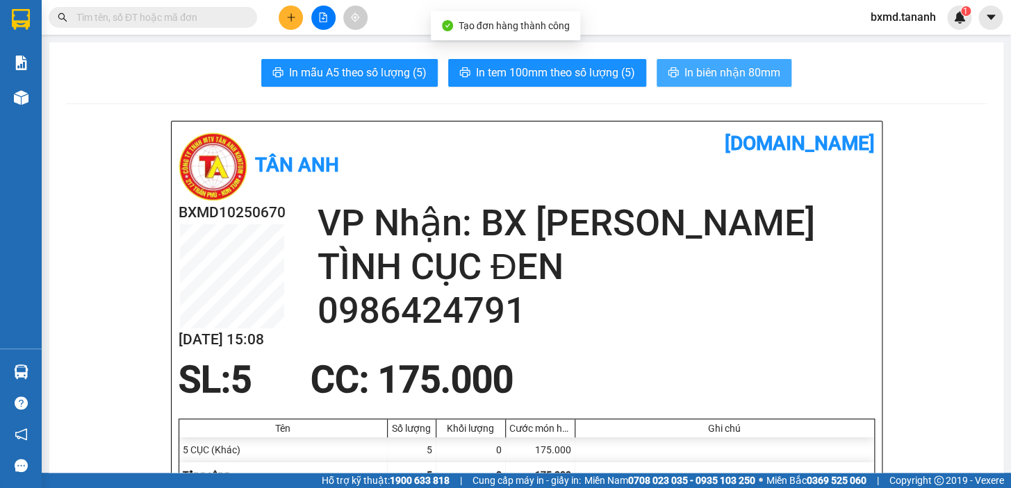
click at [745, 81] on span "In biên nhận 80mm" at bounding box center [732, 72] width 96 height 17
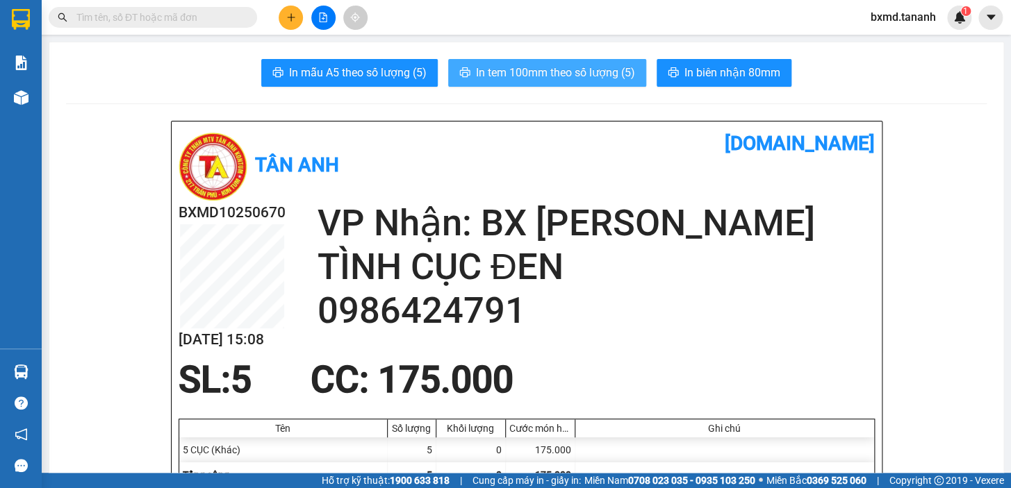
click at [586, 80] on span "In tem 100mm theo số lượng (5)" at bounding box center [555, 72] width 159 height 17
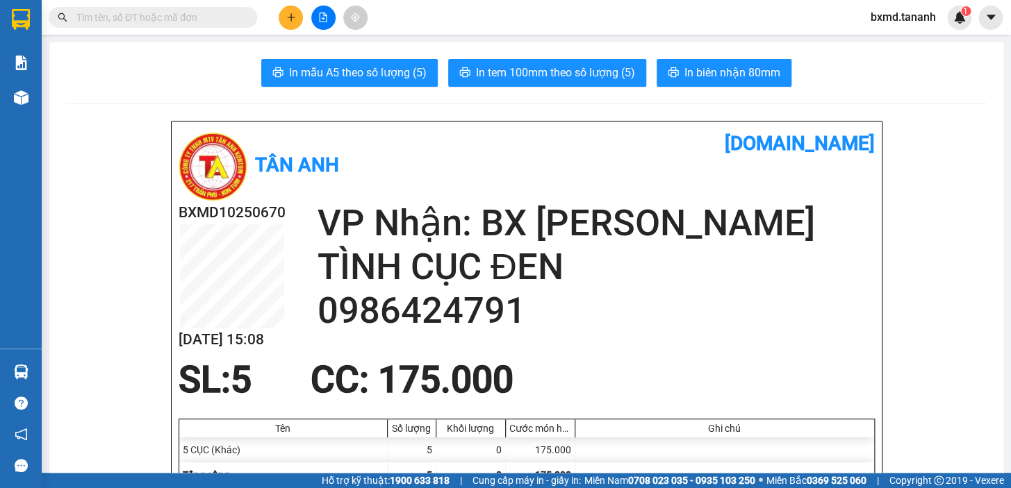
click at [292, 14] on icon "plus" at bounding box center [291, 18] width 10 height 10
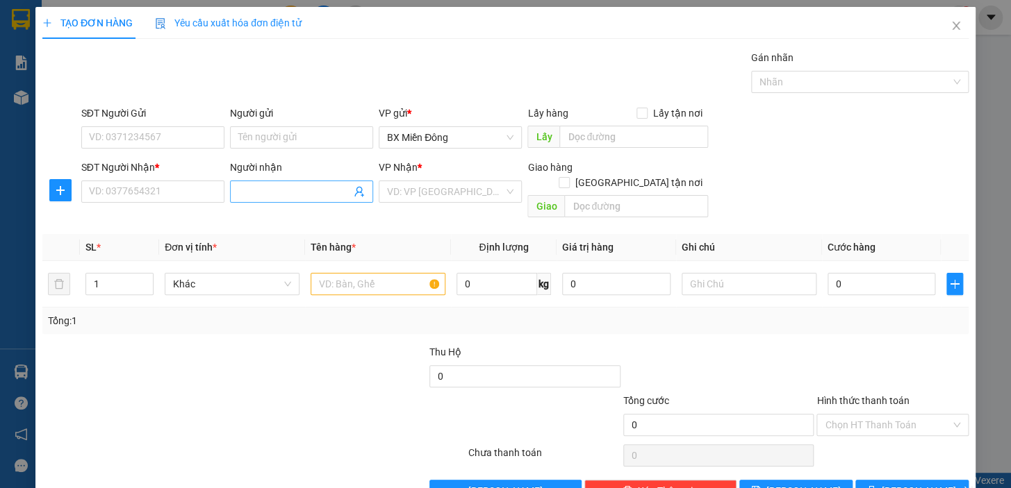
click at [274, 187] on input "Người nhận" at bounding box center [294, 191] width 113 height 15
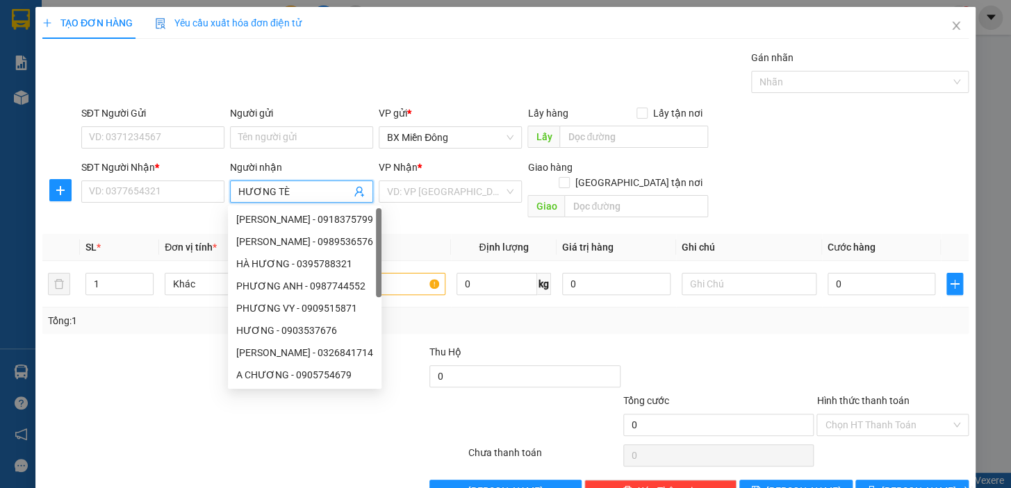
type input "HƯƠNG TÈO"
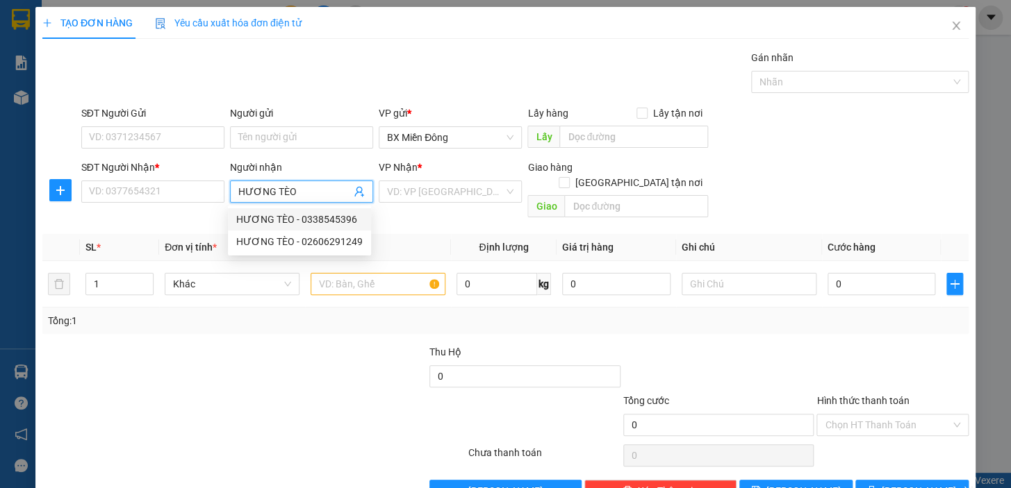
click at [331, 224] on div "HƯƠNG TÈO - 0338545396" at bounding box center [299, 219] width 126 height 15
type input "0338545396"
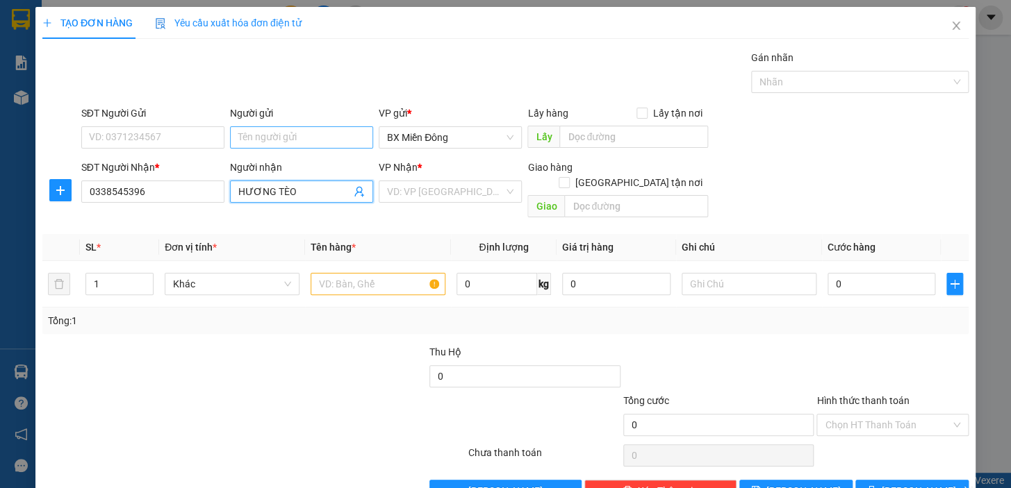
type input "HƯƠNG TÈO"
click at [291, 142] on input "Người gửi" at bounding box center [301, 137] width 143 height 22
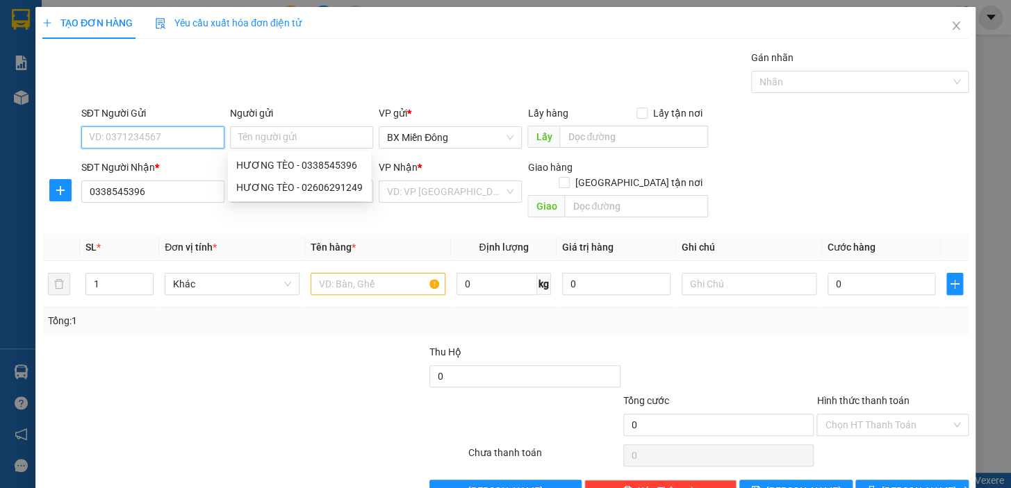
click at [205, 138] on input "SĐT Người Gửi" at bounding box center [152, 137] width 143 height 22
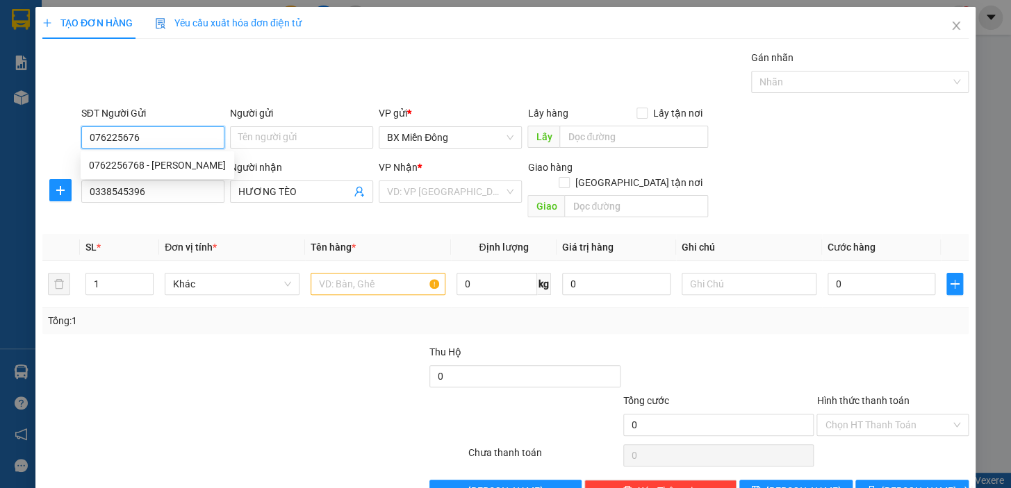
type input "0762256768"
click at [186, 158] on div "0762256768 - [PERSON_NAME]" at bounding box center [157, 165] width 137 height 15
type input "MINH"
type input "120.000"
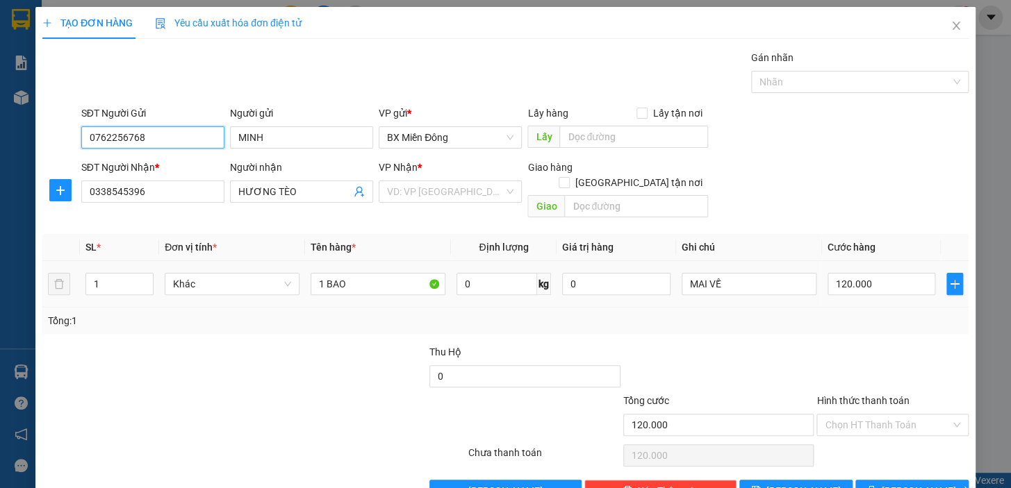
type input "0762256768"
drag, startPoint x: 858, startPoint y: 283, endPoint x: 867, endPoint y: 269, distance: 16.6
click at [861, 278] on td "120.000" at bounding box center [881, 284] width 119 height 47
click at [867, 273] on input "120.000" at bounding box center [881, 284] width 108 height 22
type input "8"
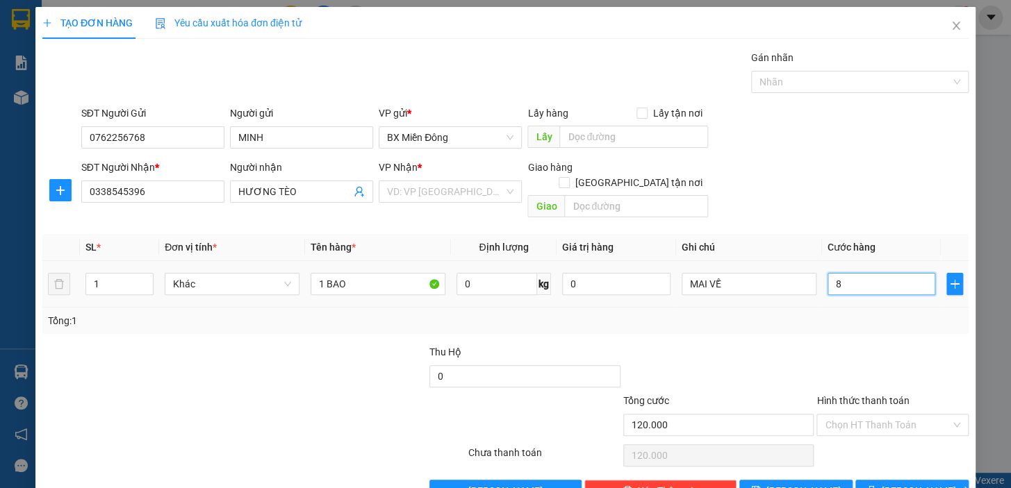
type input "8"
type input "80"
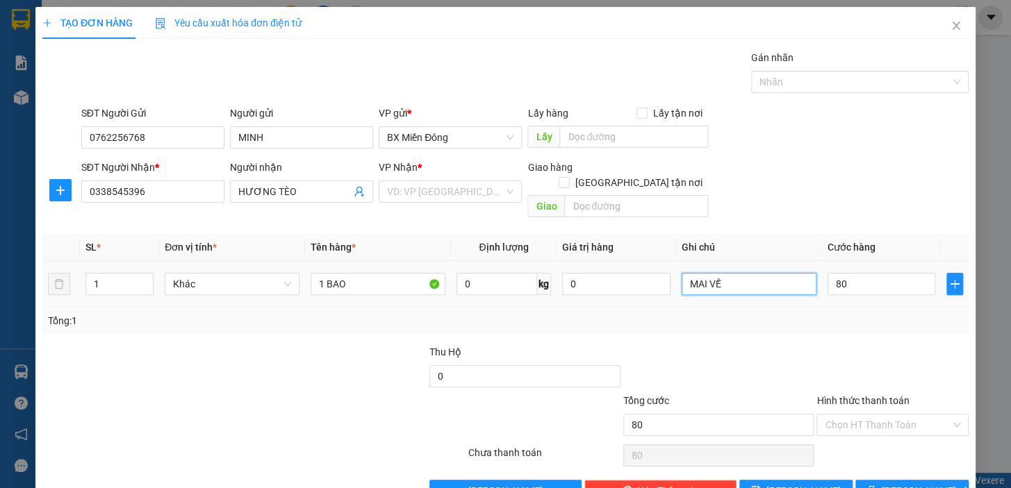
type input "80.000"
click at [711, 273] on input "MAI VỀ" at bounding box center [749, 284] width 135 height 22
click at [725, 273] on input "MAI VỀ" at bounding box center [749, 284] width 135 height 22
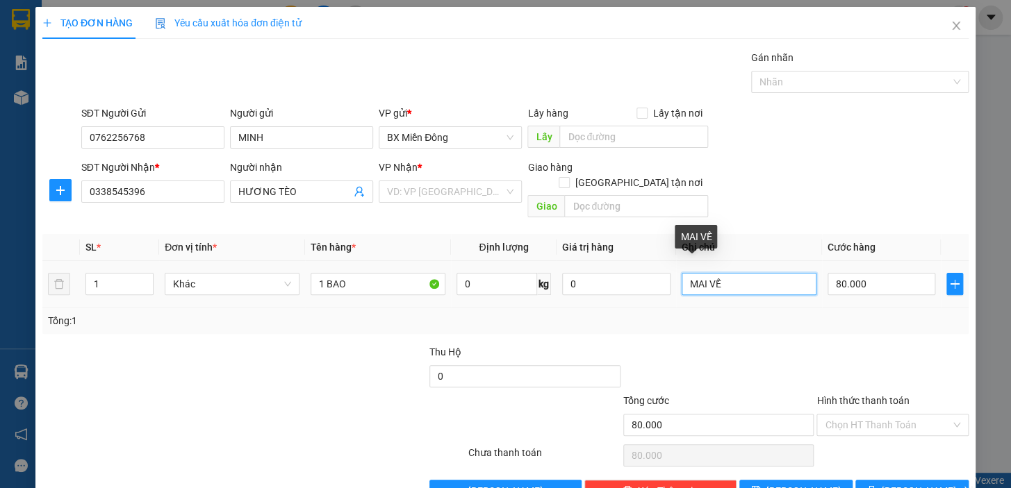
click at [725, 273] on input "MAI VỀ" at bounding box center [749, 284] width 135 height 22
type input "M"
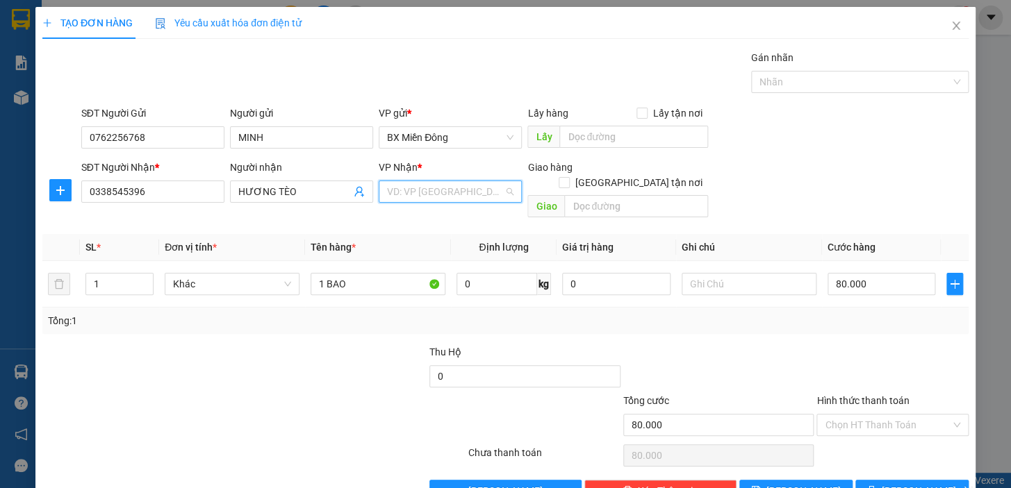
drag, startPoint x: 411, startPoint y: 185, endPoint x: 445, endPoint y: 229, distance: 55.9
click at [410, 185] on input "search" at bounding box center [445, 191] width 117 height 21
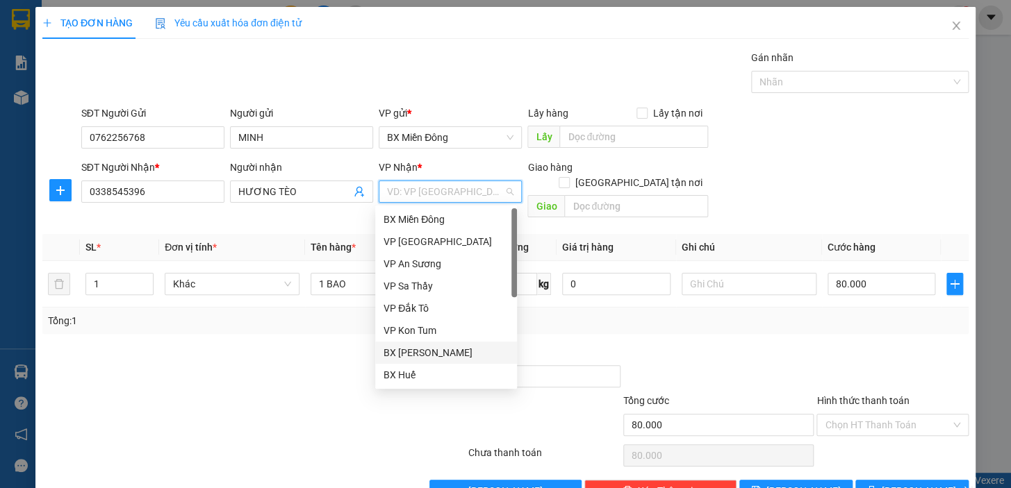
click at [465, 346] on div "BX [PERSON_NAME]" at bounding box center [445, 352] width 125 height 15
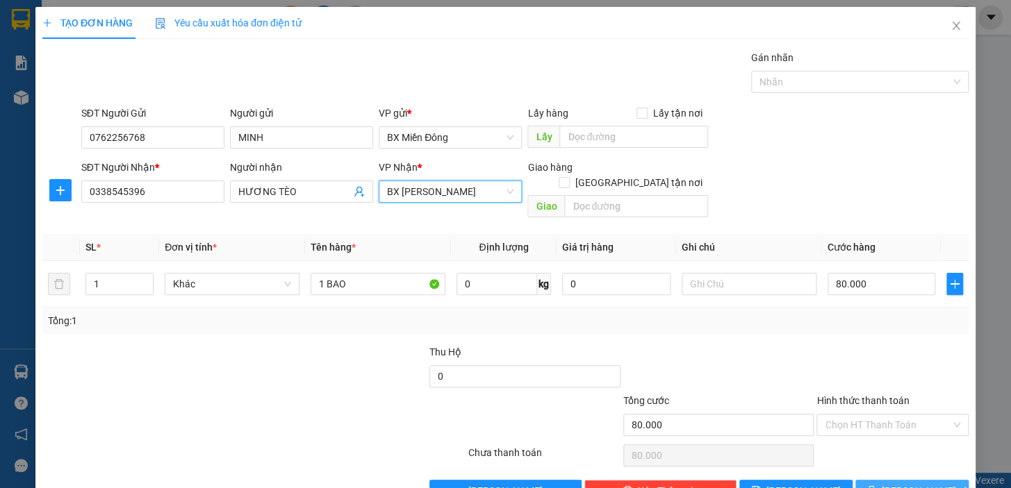
click at [905, 484] on span "[PERSON_NAME] và In" at bounding box center [930, 491] width 97 height 15
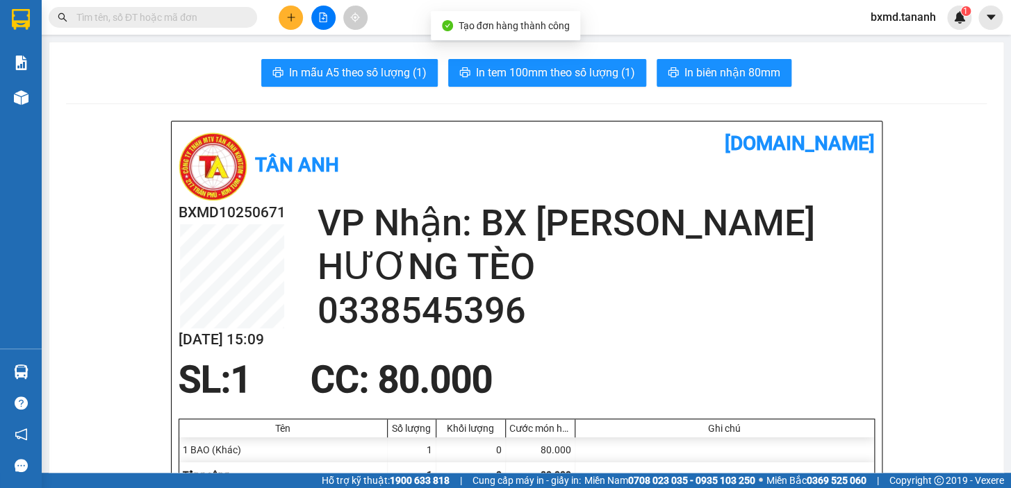
drag, startPoint x: 645, startPoint y: 86, endPoint x: 657, endPoint y: 87, distance: 12.5
click at [668, 76] on icon "printer" at bounding box center [673, 72] width 11 height 11
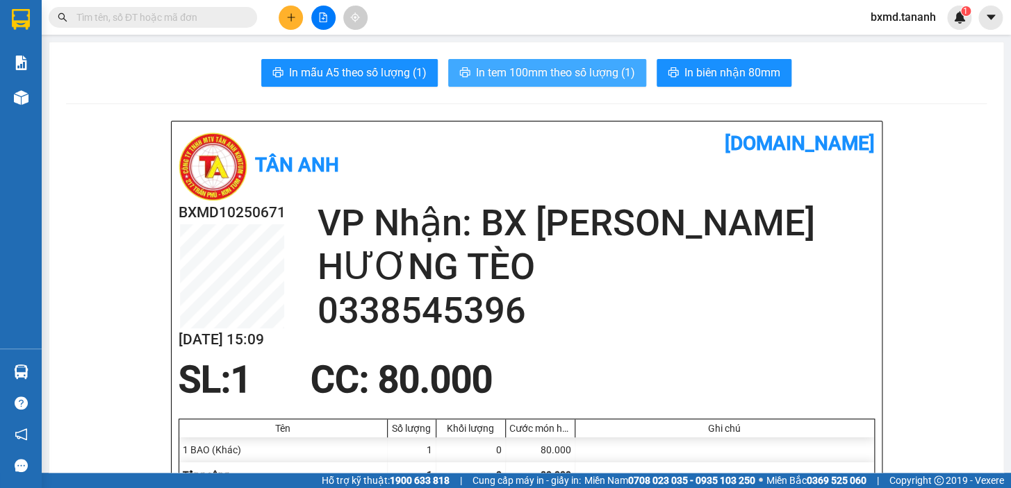
click at [578, 83] on button "In tem 100mm theo số lượng (1)" at bounding box center [547, 73] width 198 height 28
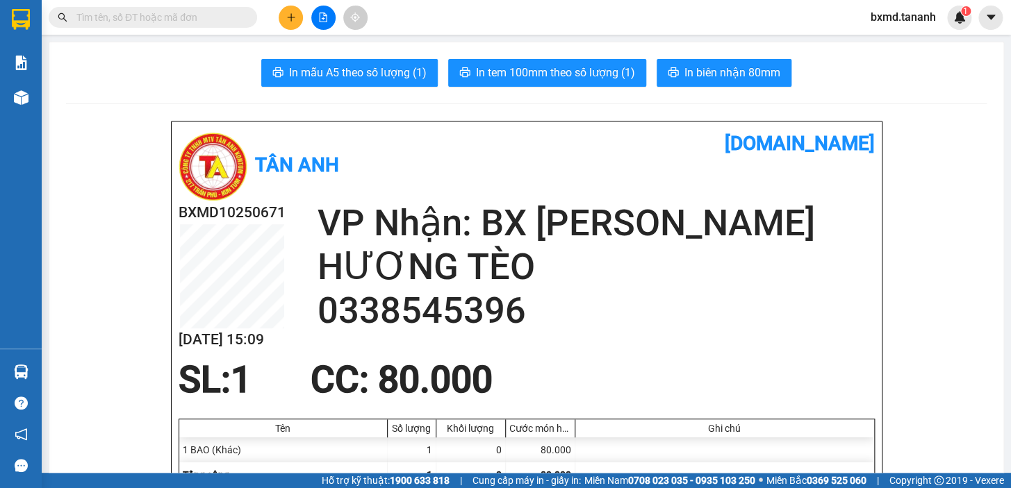
click at [297, 28] on div at bounding box center [323, 18] width 104 height 24
click at [295, 20] on icon "plus" at bounding box center [291, 18] width 10 height 10
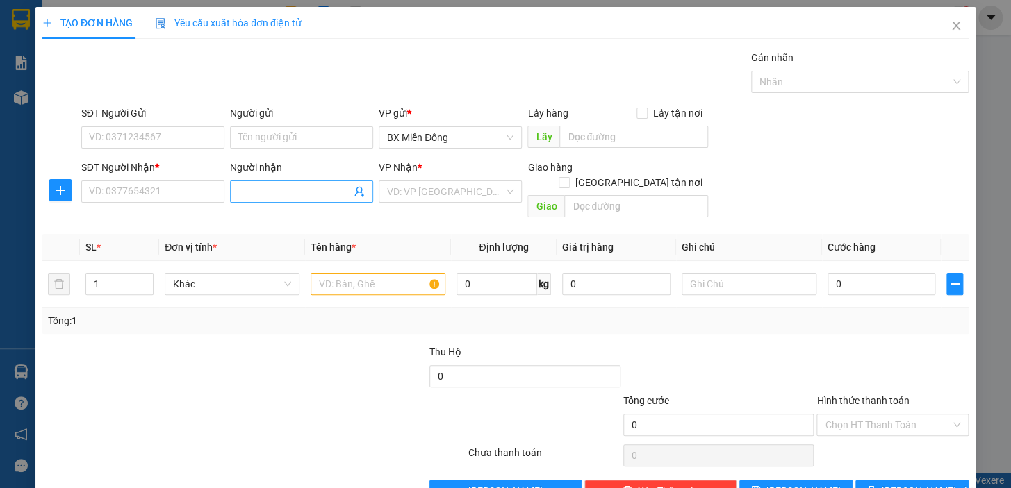
drag, startPoint x: 270, startPoint y: 205, endPoint x: 278, endPoint y: 195, distance: 13.3
click at [271, 204] on div "Người nhận Tên người nhận" at bounding box center [301, 184] width 143 height 49
click at [278, 195] on input "Người nhận" at bounding box center [294, 191] width 113 height 15
type input "NAM VẠN LỢI"
click at [197, 191] on input "SĐT Người Nhận *" at bounding box center [152, 192] width 143 height 22
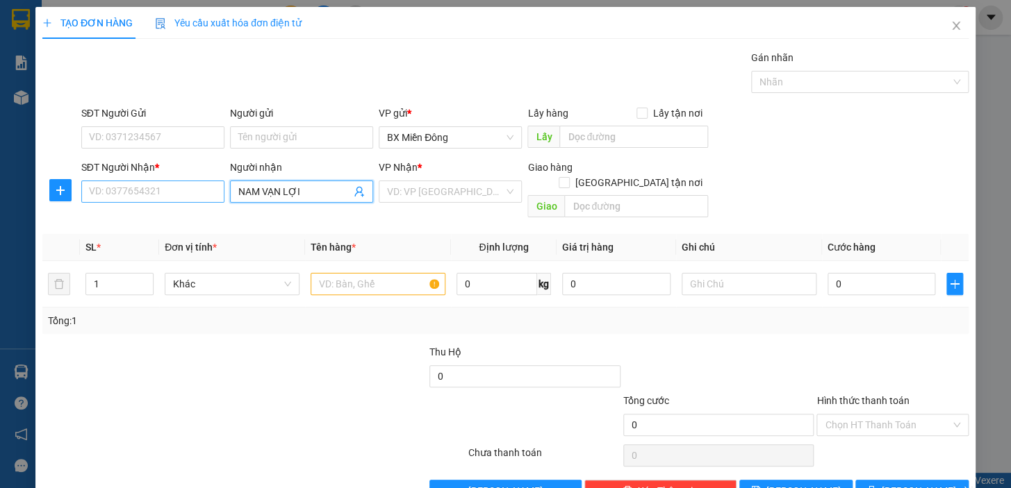
drag, startPoint x: 301, startPoint y: 192, endPoint x: 142, endPoint y: 190, distance: 158.4
click at [142, 190] on div "SĐT Người Nhận * VD: 0377654321 Người nhận NAM VẠN LỢI NAM VẠN LỢI VP Nhận * VD…" at bounding box center [525, 192] width 893 height 64
type input "CÔNG NAM"
click at [247, 216] on div "CÔNG NAM VLOI - 0776152664" at bounding box center [304, 219] width 137 height 15
type input "0776152664"
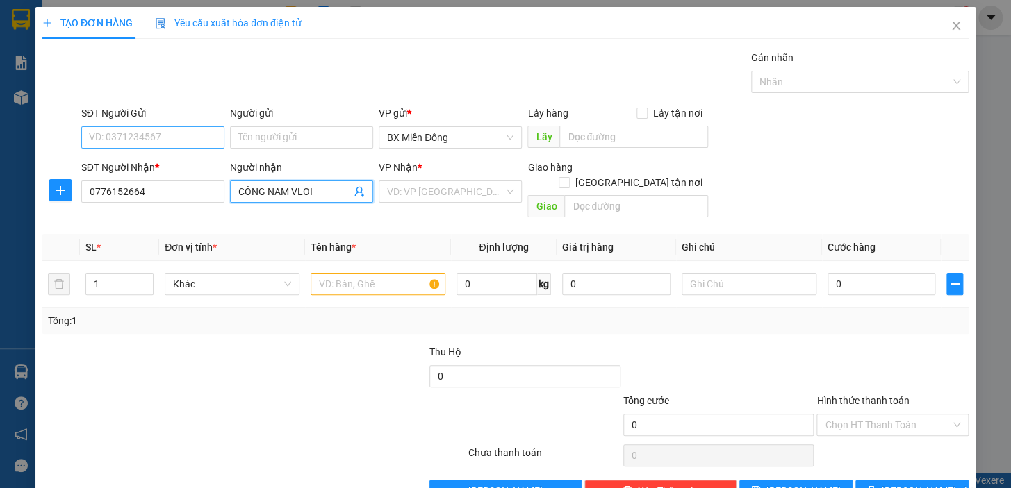
type input "CÔNG NAM VLOI"
click at [165, 131] on input "SĐT Người Gửi" at bounding box center [152, 137] width 143 height 22
click at [340, 129] on input "Người gửi" at bounding box center [301, 137] width 143 height 22
type input "[PERSON_NAME]"
click at [212, 141] on input "SĐT Người Gửi" at bounding box center [152, 137] width 143 height 22
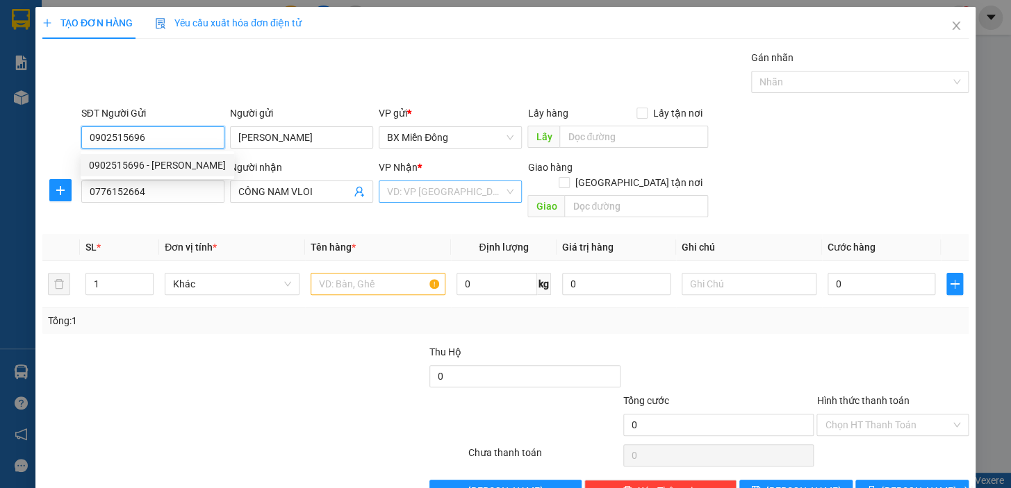
type input "0902515696"
click at [446, 191] on input "search" at bounding box center [445, 191] width 117 height 21
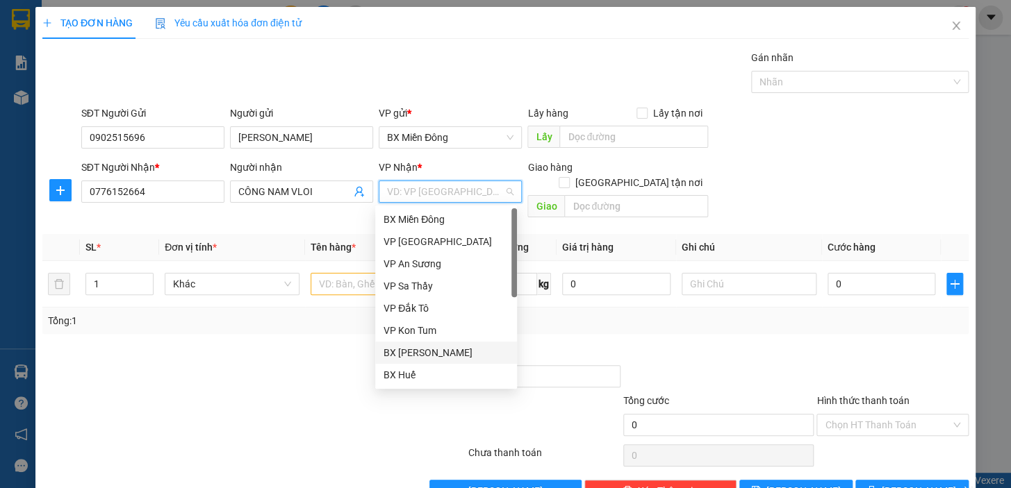
click at [433, 348] on div "BX [PERSON_NAME]" at bounding box center [445, 352] width 125 height 15
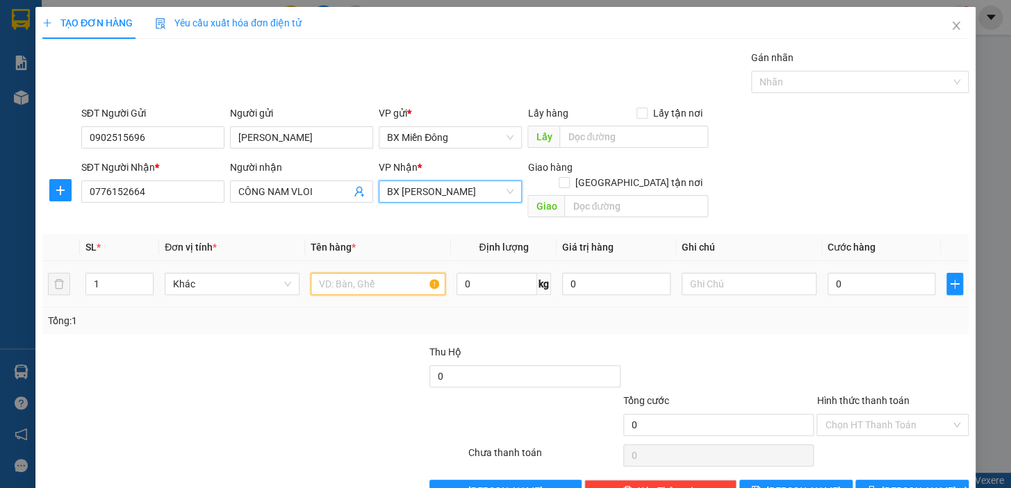
click at [376, 273] on input "text" at bounding box center [378, 284] width 135 height 22
type input "1 CỤC"
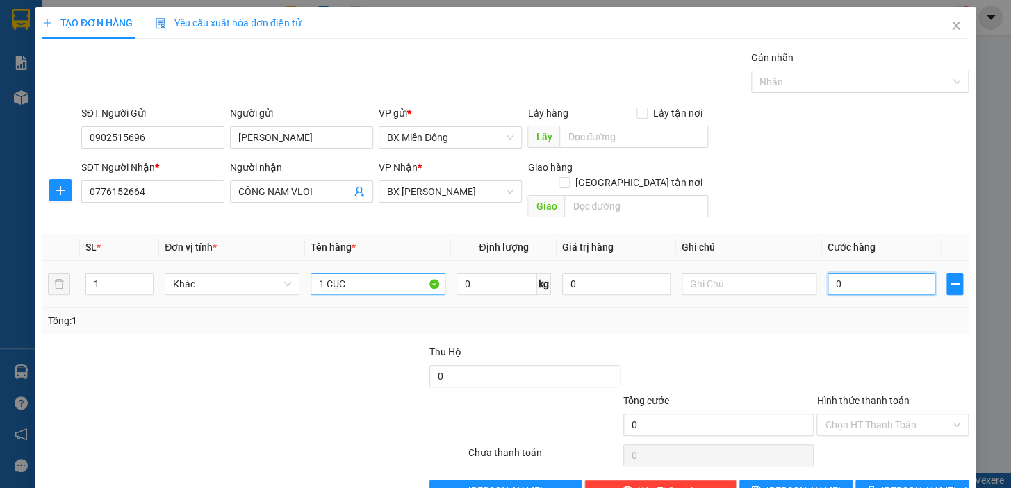
type input "4"
type input "40"
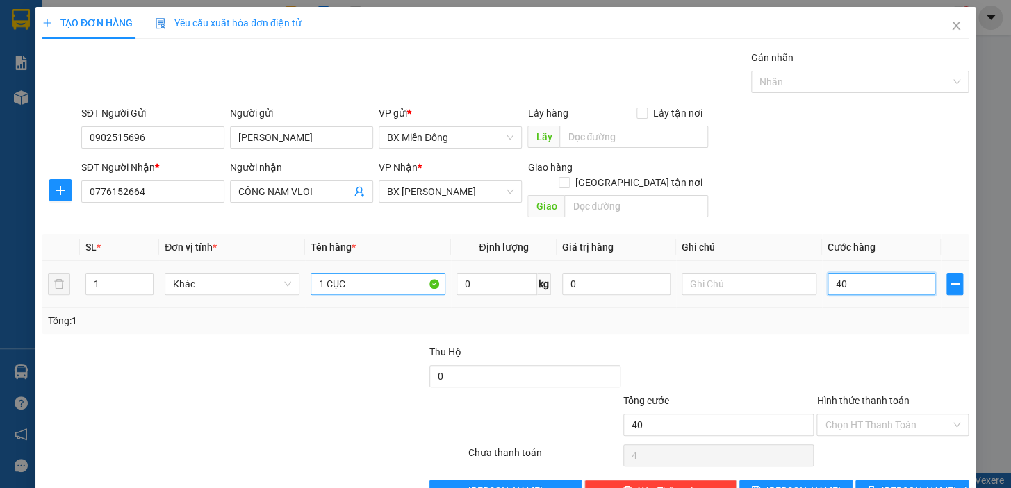
type input "40"
type input "40.000"
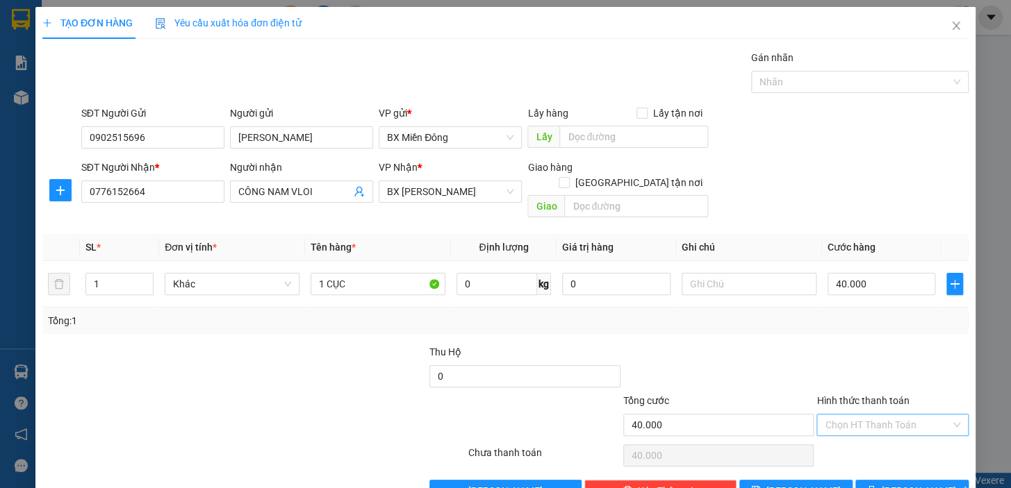
click at [918, 415] on input "Hình thức thanh toán" at bounding box center [888, 425] width 126 height 21
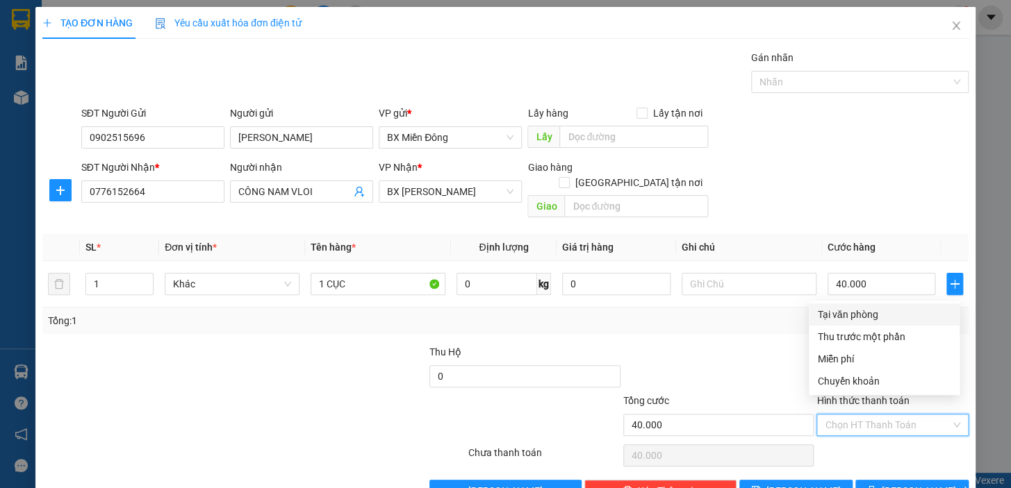
click at [843, 314] on div "Tại văn phòng" at bounding box center [884, 314] width 134 height 15
type input "0"
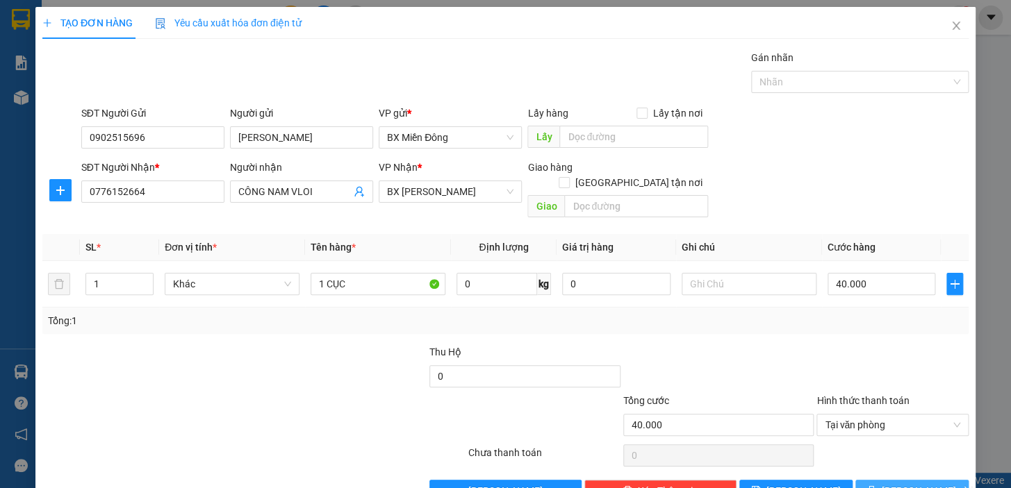
click at [913, 484] on span "[PERSON_NAME] và In" at bounding box center [930, 491] width 97 height 15
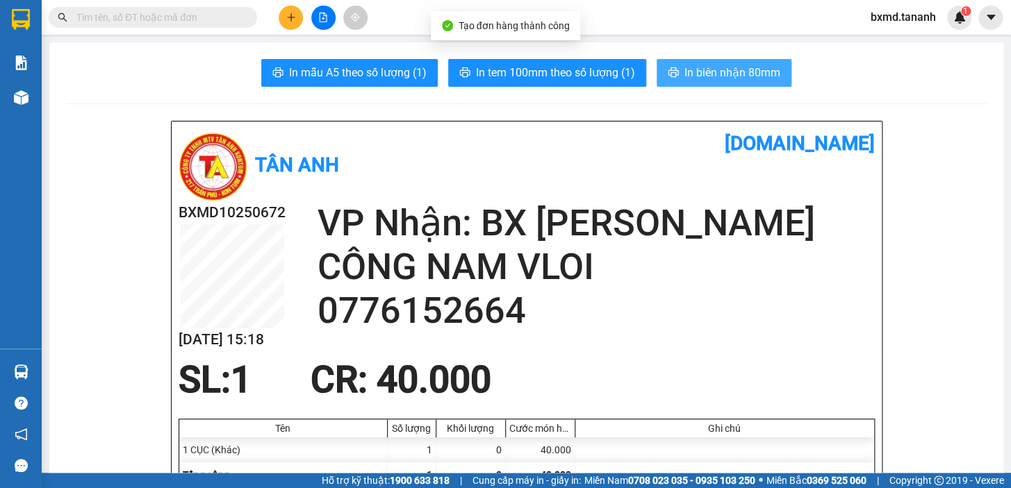
click at [738, 77] on span "In biên nhận 80mm" at bounding box center [732, 72] width 96 height 17
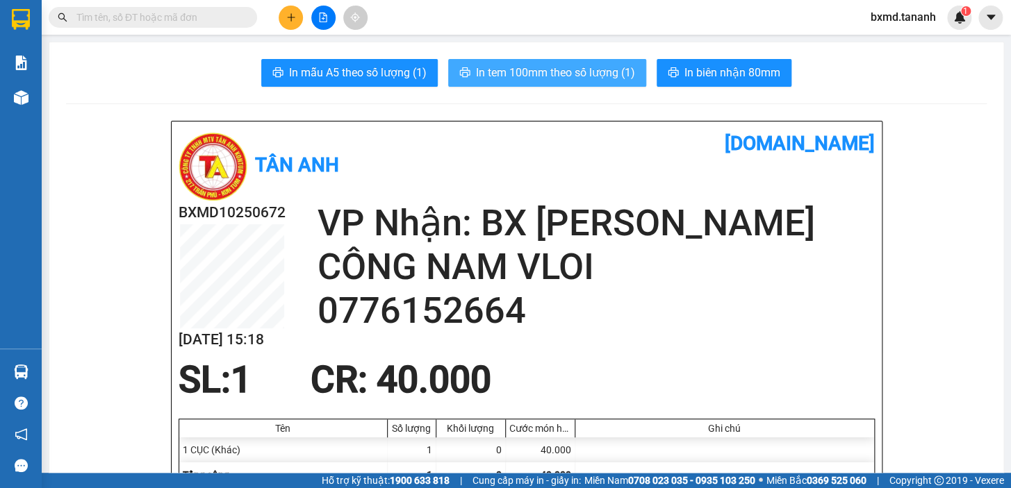
click at [616, 64] on span "In tem 100mm theo số lượng (1)" at bounding box center [555, 72] width 159 height 17
